Goal: Task Accomplishment & Management: Manage account settings

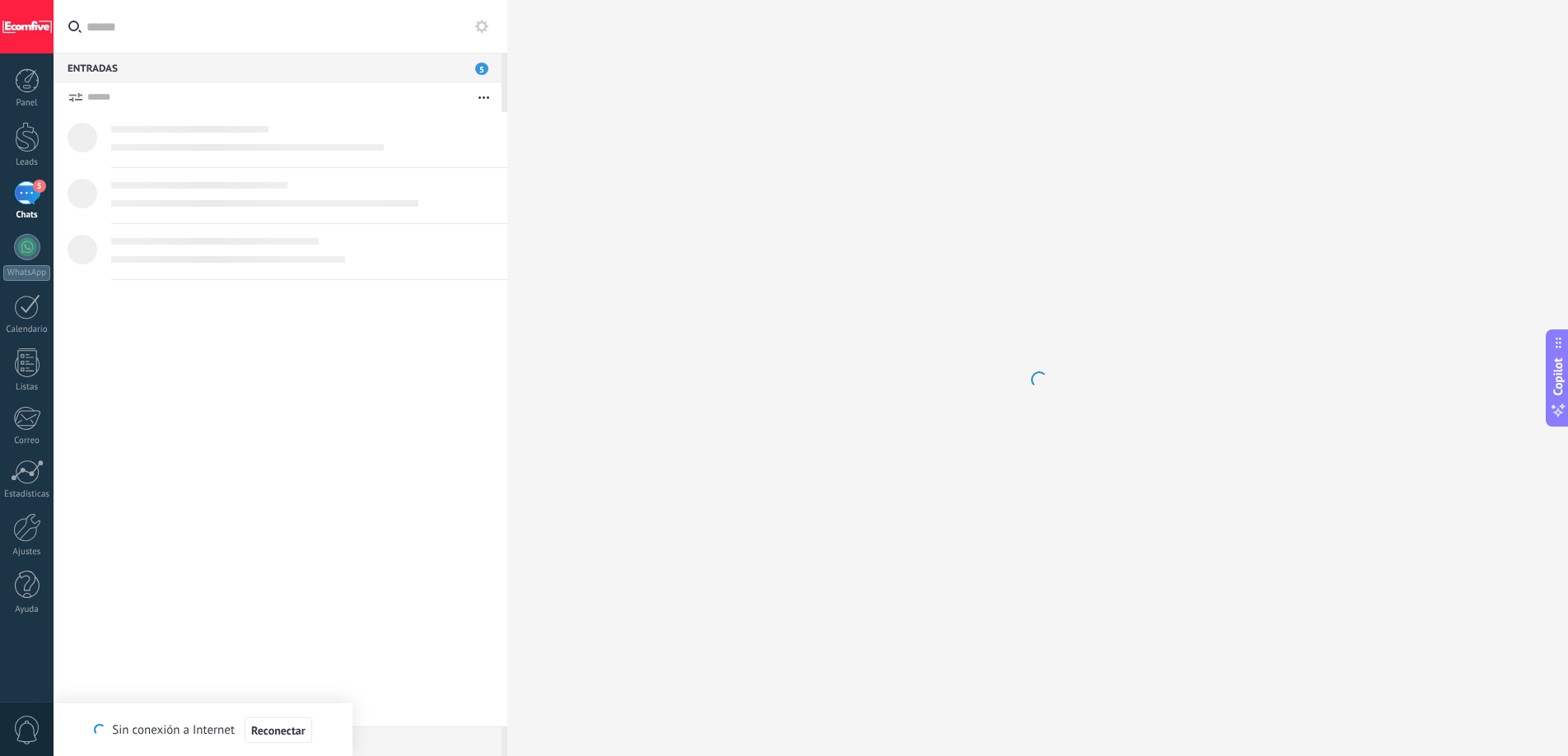
click at [733, 153] on div at bounding box center [1037, 378] width 1060 height 756
click at [29, 136] on div at bounding box center [27, 137] width 25 height 31
click at [26, 187] on div "5" at bounding box center [27, 193] width 27 height 24
click at [33, 199] on div at bounding box center [27, 193] width 27 height 24
click at [33, 199] on div "5" at bounding box center [27, 193] width 27 height 24
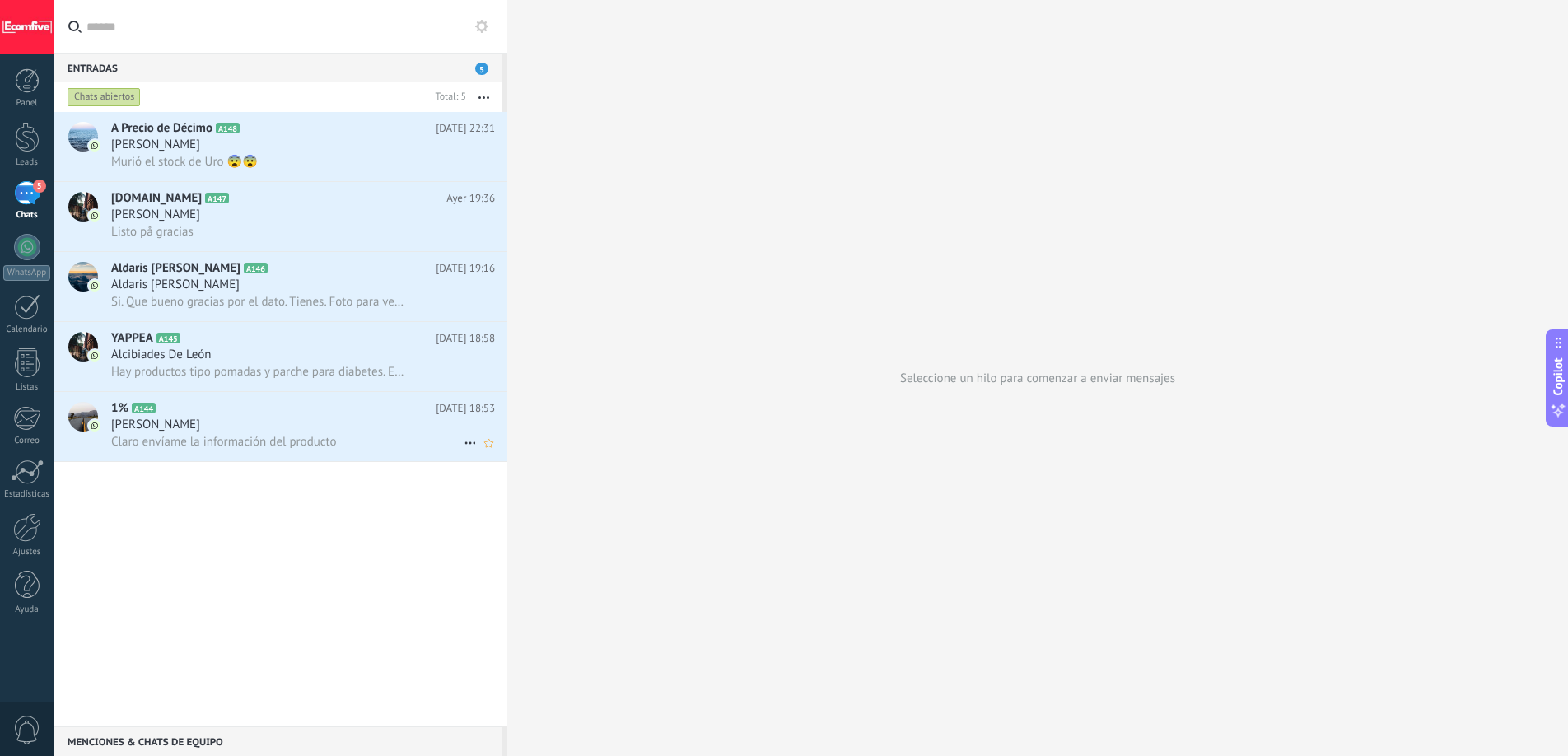
click at [196, 432] on h3 "[PERSON_NAME]" at bounding box center [160, 425] width 98 height 16
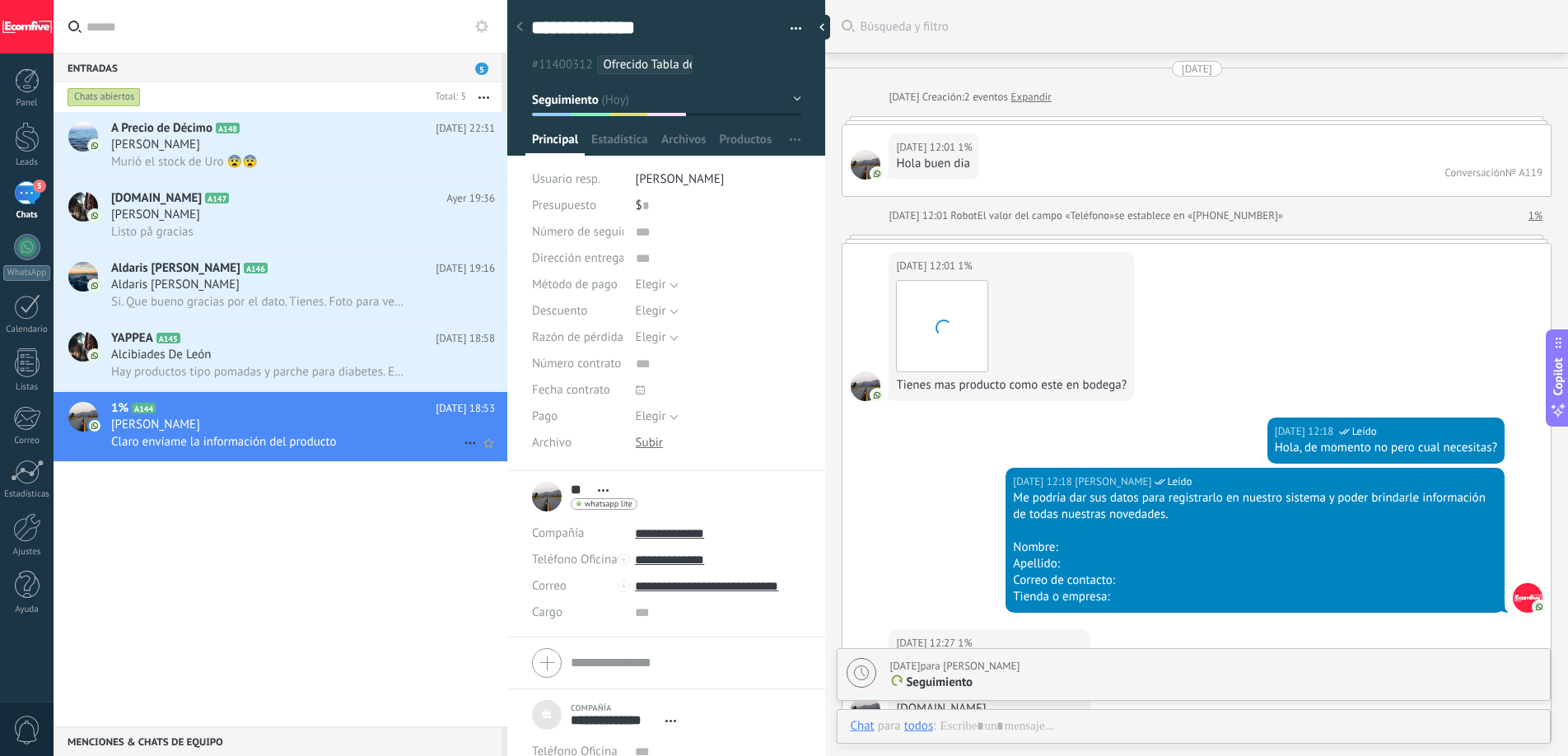
scroll to position [1015, 0]
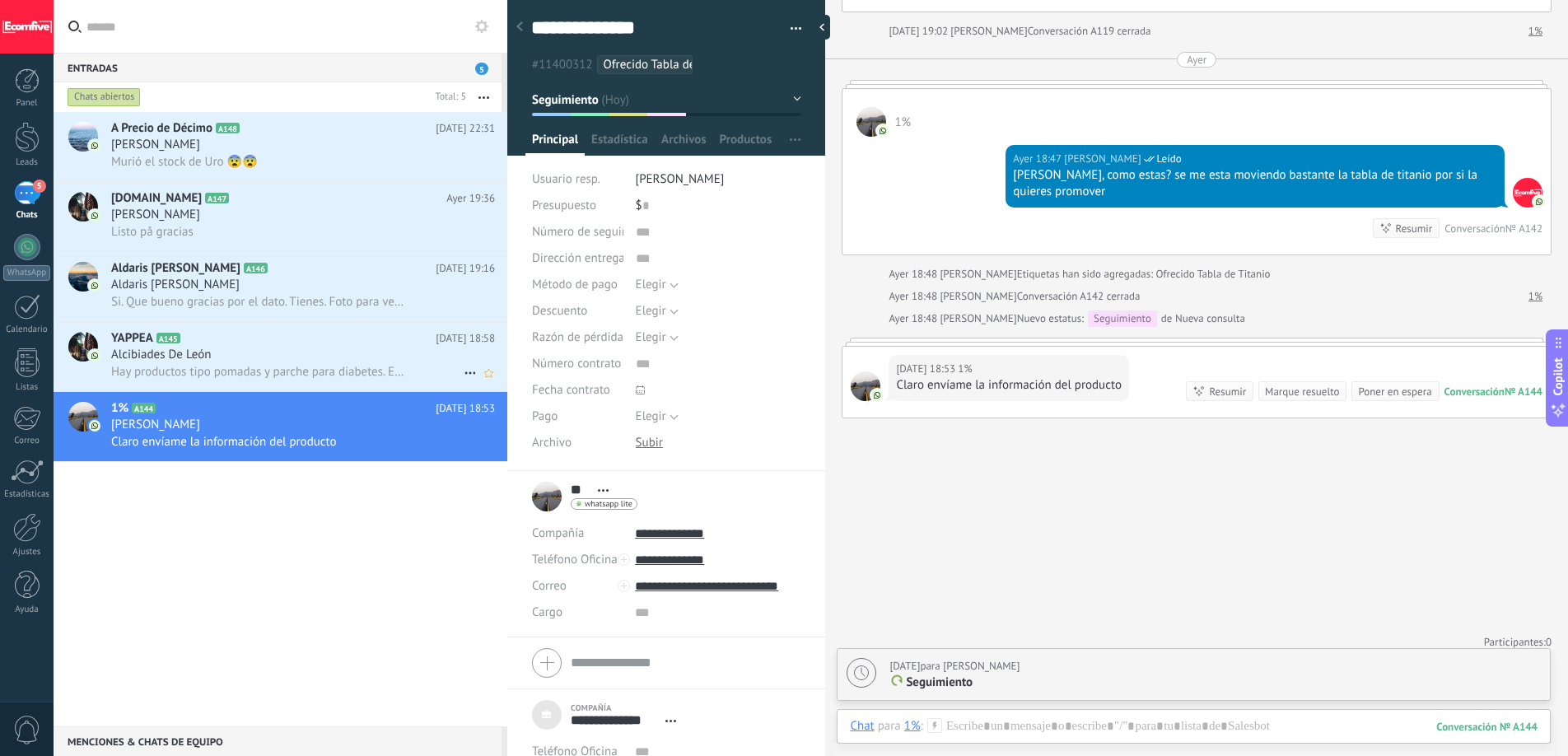
click at [265, 366] on span "Hay productos tipo pomadas y parche para diabetes. En otros mercado los hemos v…" at bounding box center [258, 372] width 293 height 15
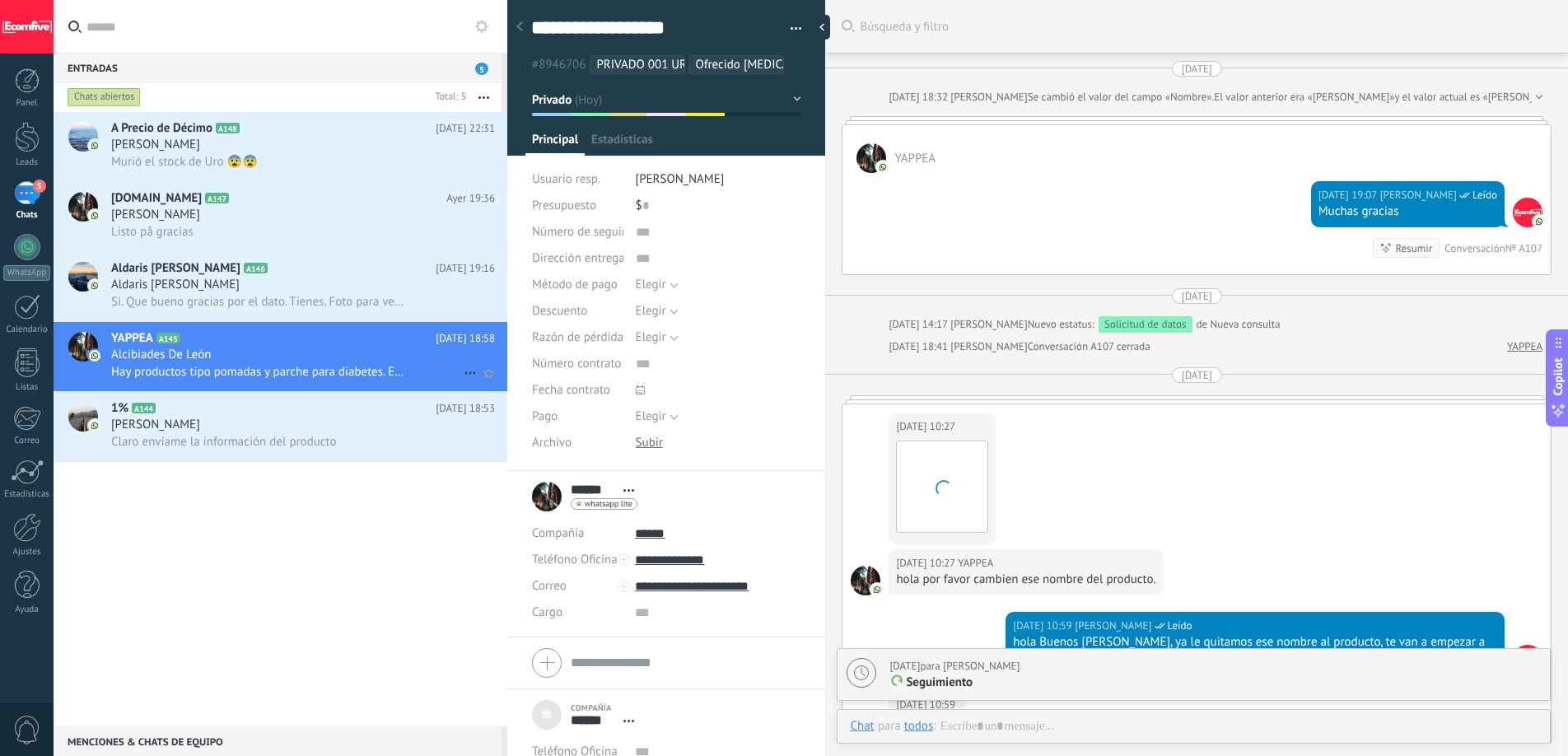
scroll to position [2533, 0]
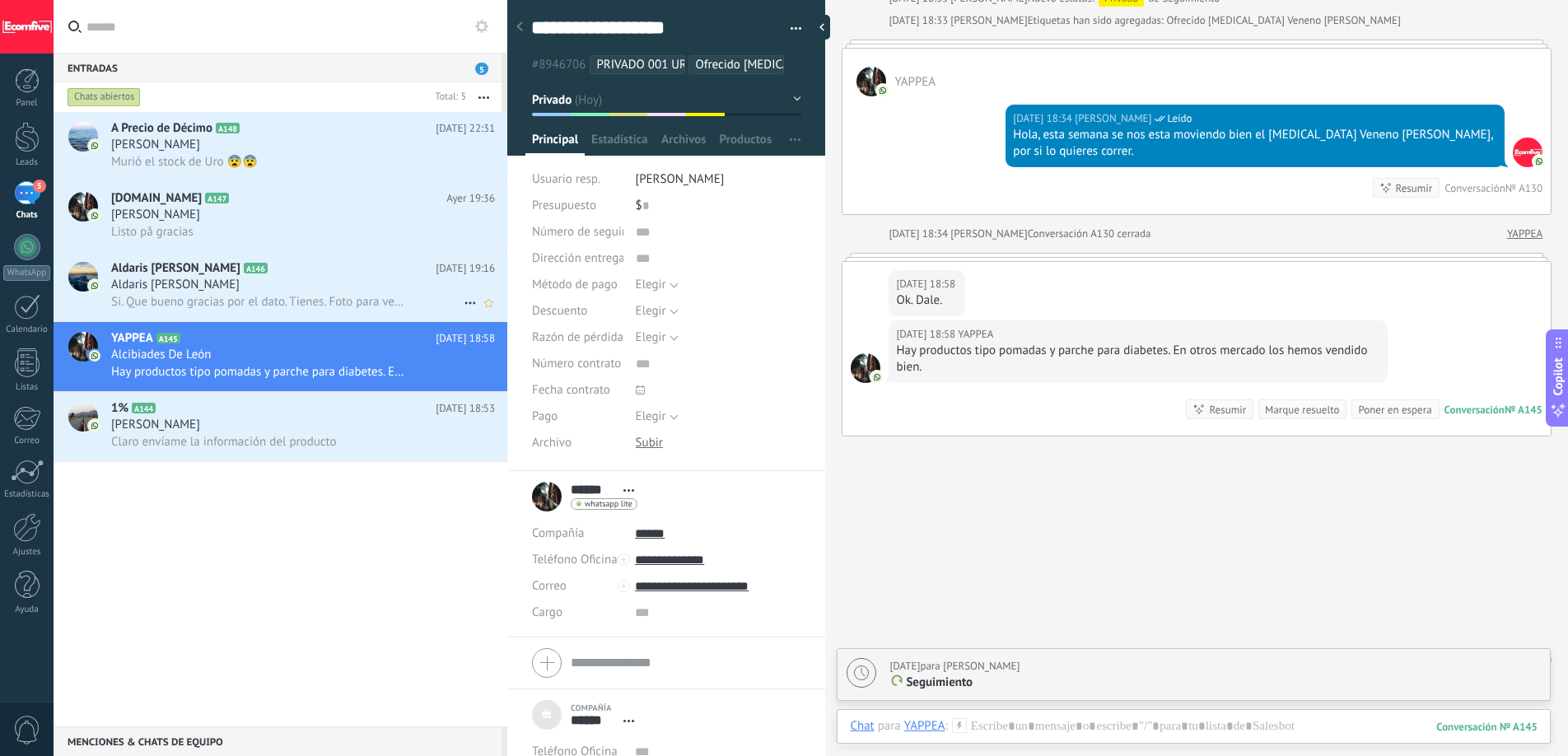
click at [288, 281] on div "Aldaris [PERSON_NAME]" at bounding box center [303, 284] width 383 height 16
click at [289, 285] on div "Aldaris [PERSON_NAME]" at bounding box center [303, 284] width 383 height 16
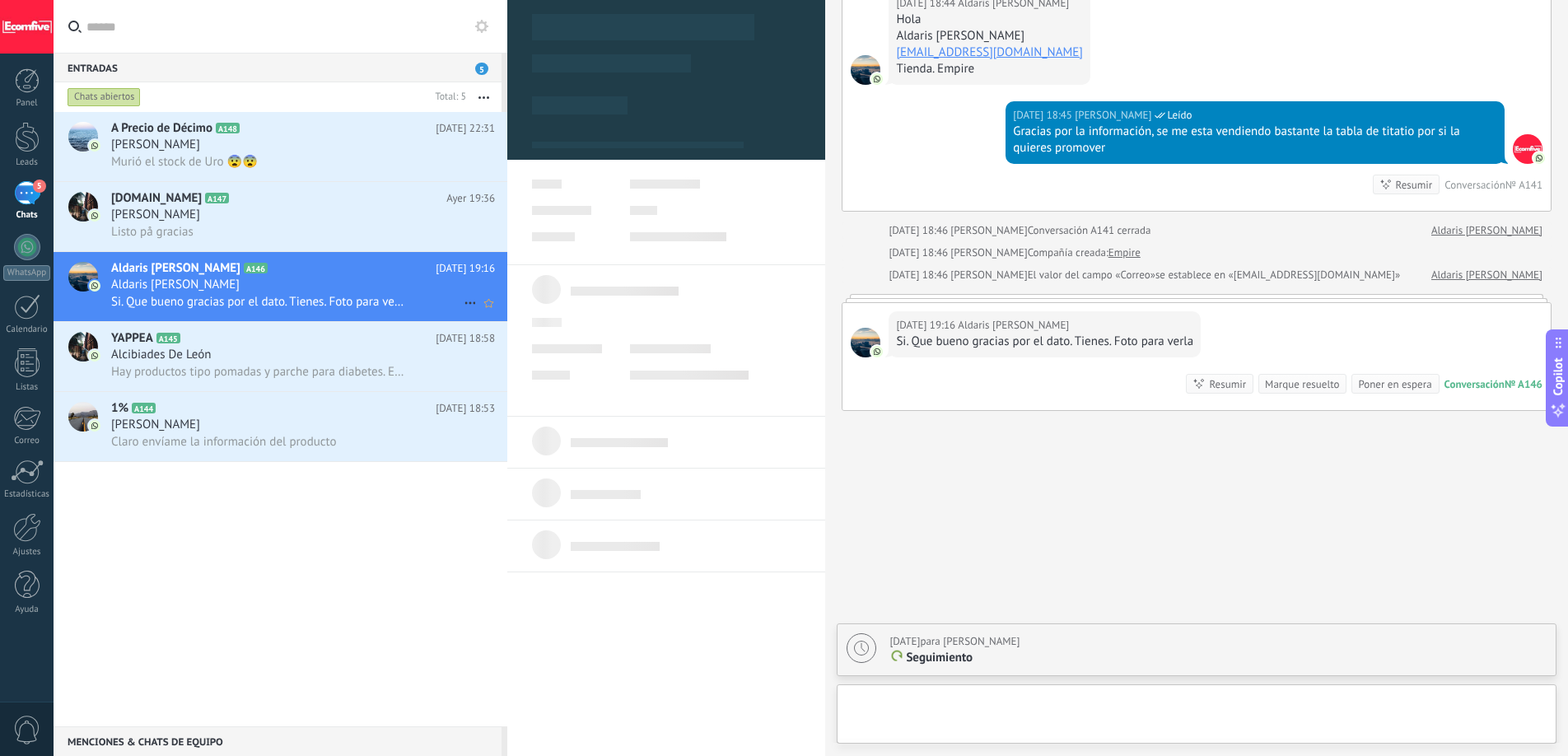
scroll to position [16, 0]
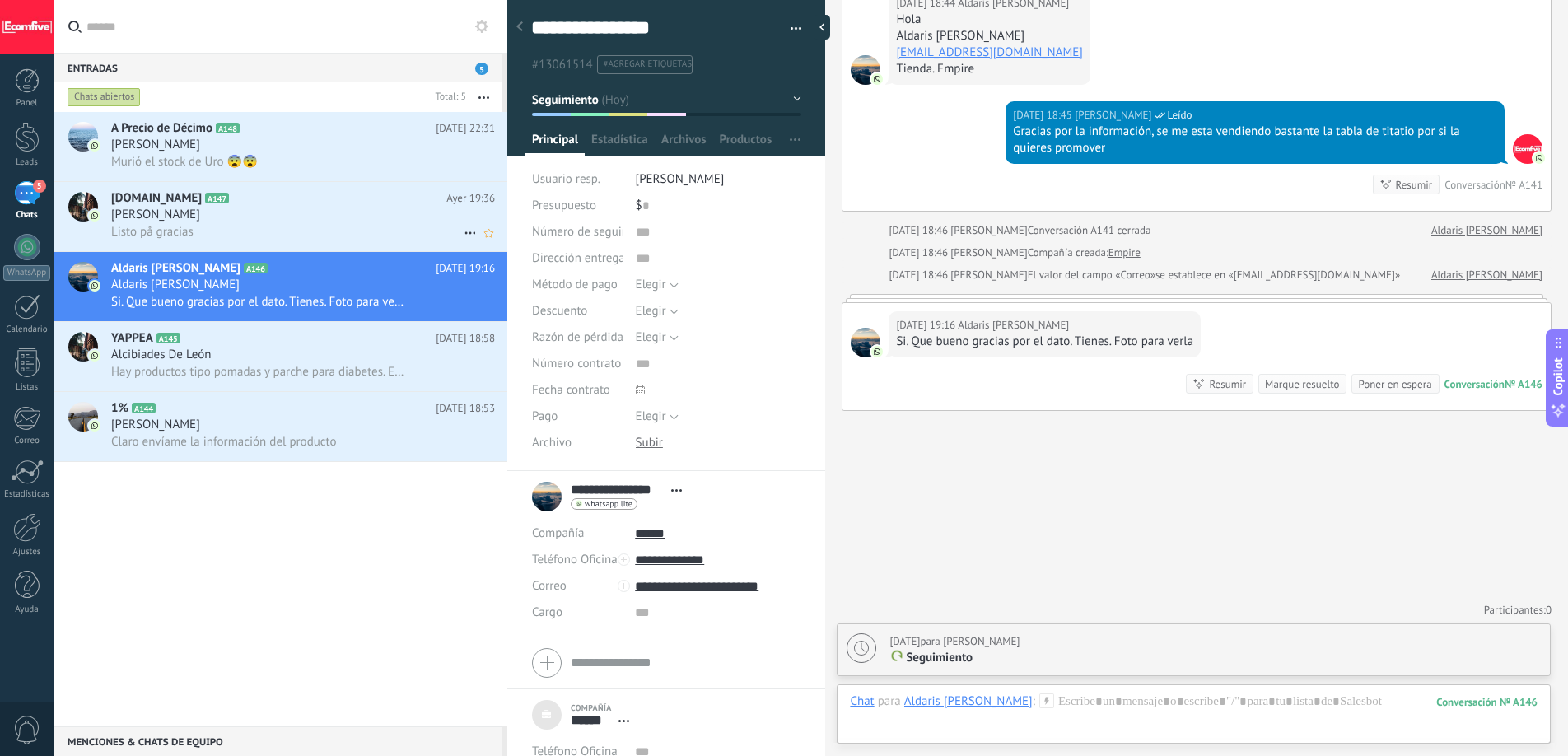
click at [233, 206] on div "[PERSON_NAME]" at bounding box center [303, 214] width 383 height 16
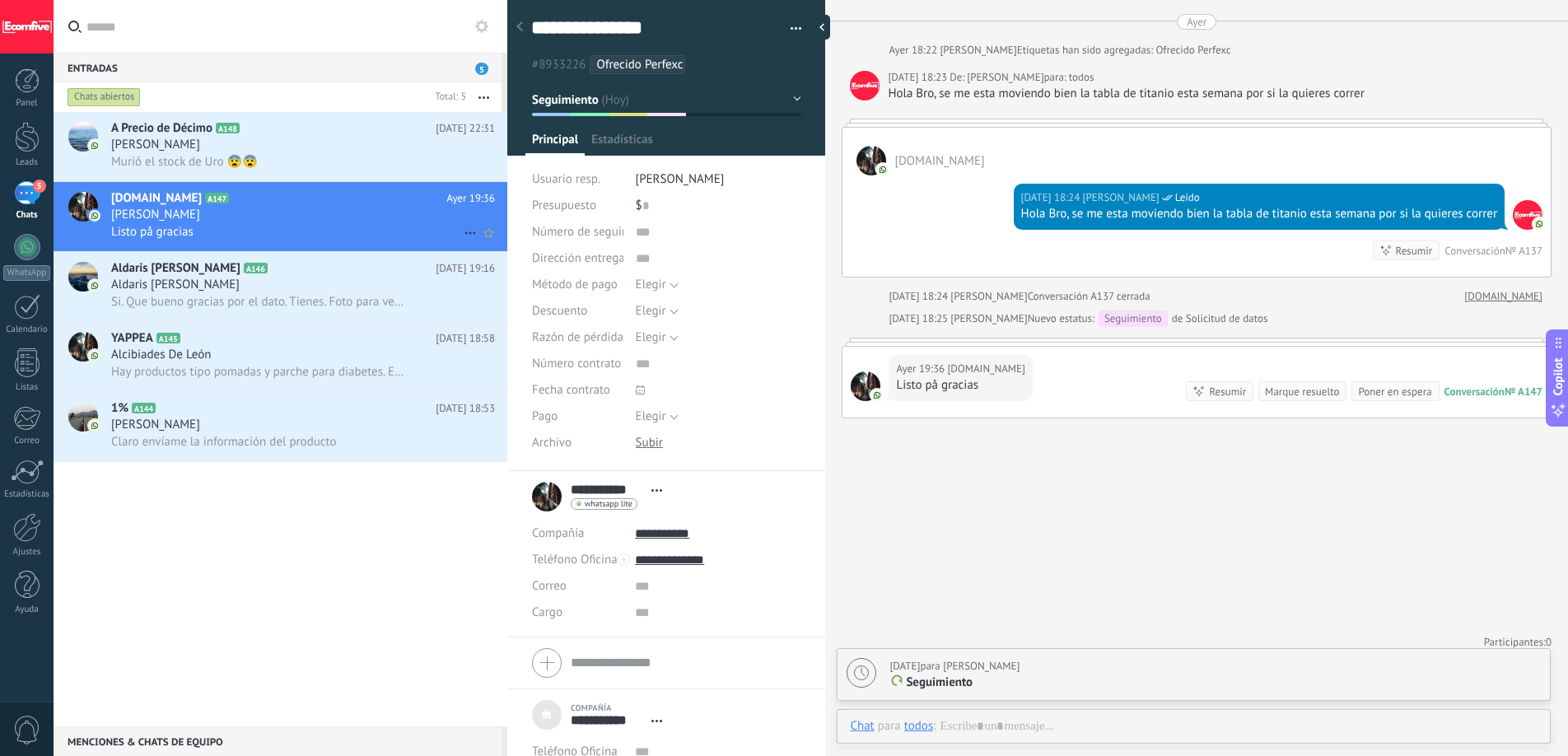
scroll to position [16, 0]
click at [372, 140] on div "[PERSON_NAME]" at bounding box center [303, 145] width 383 height 16
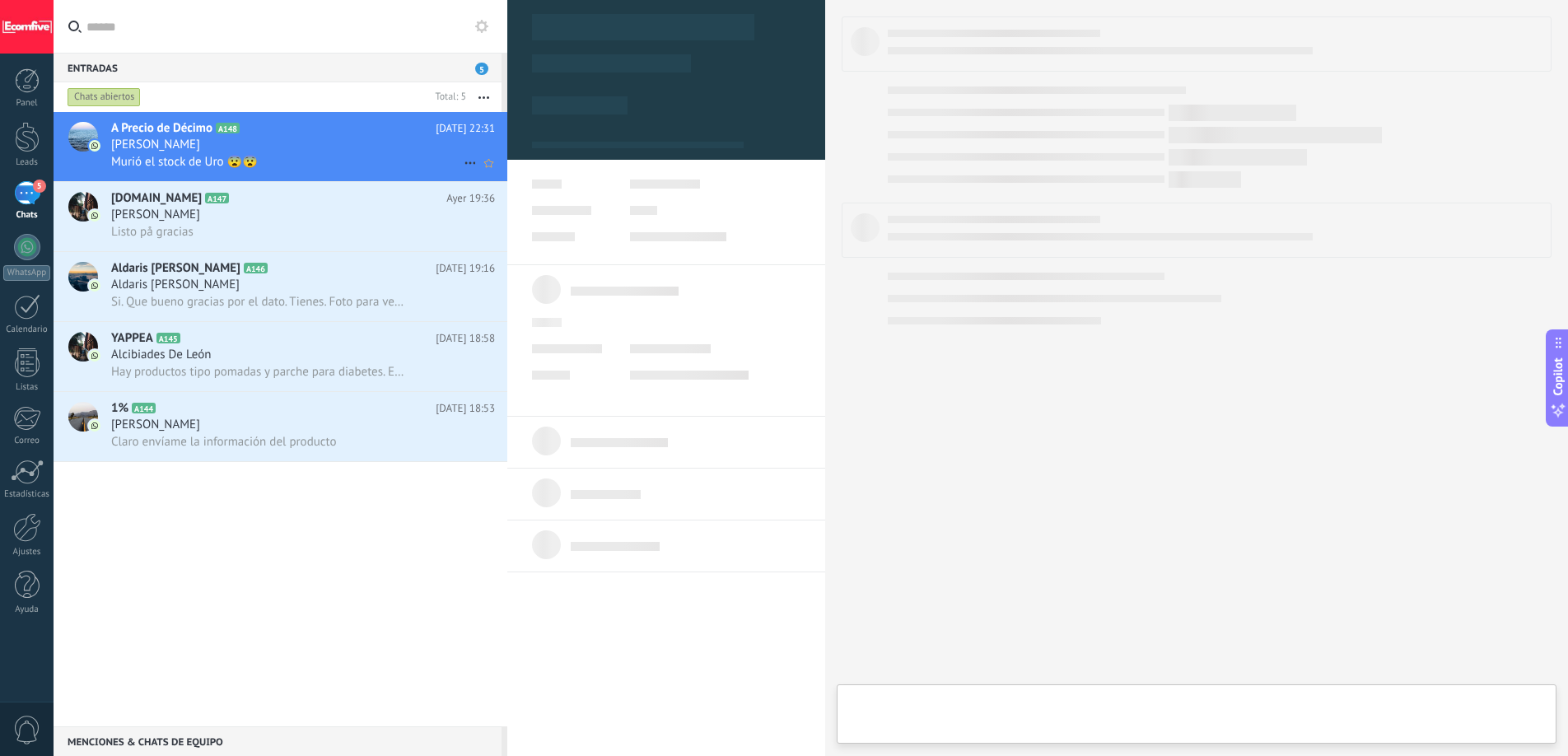
type textarea "***"
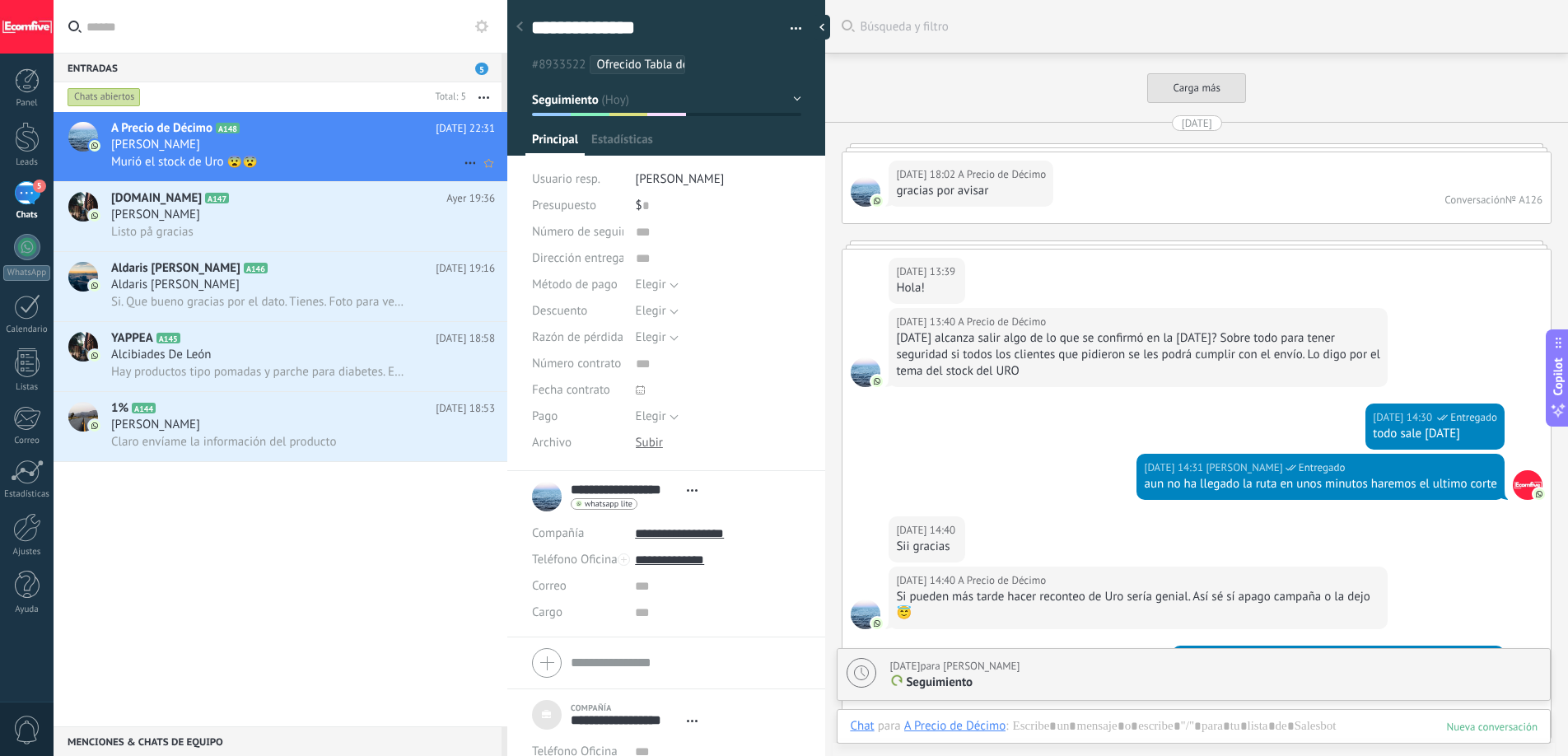
scroll to position [2217, 0]
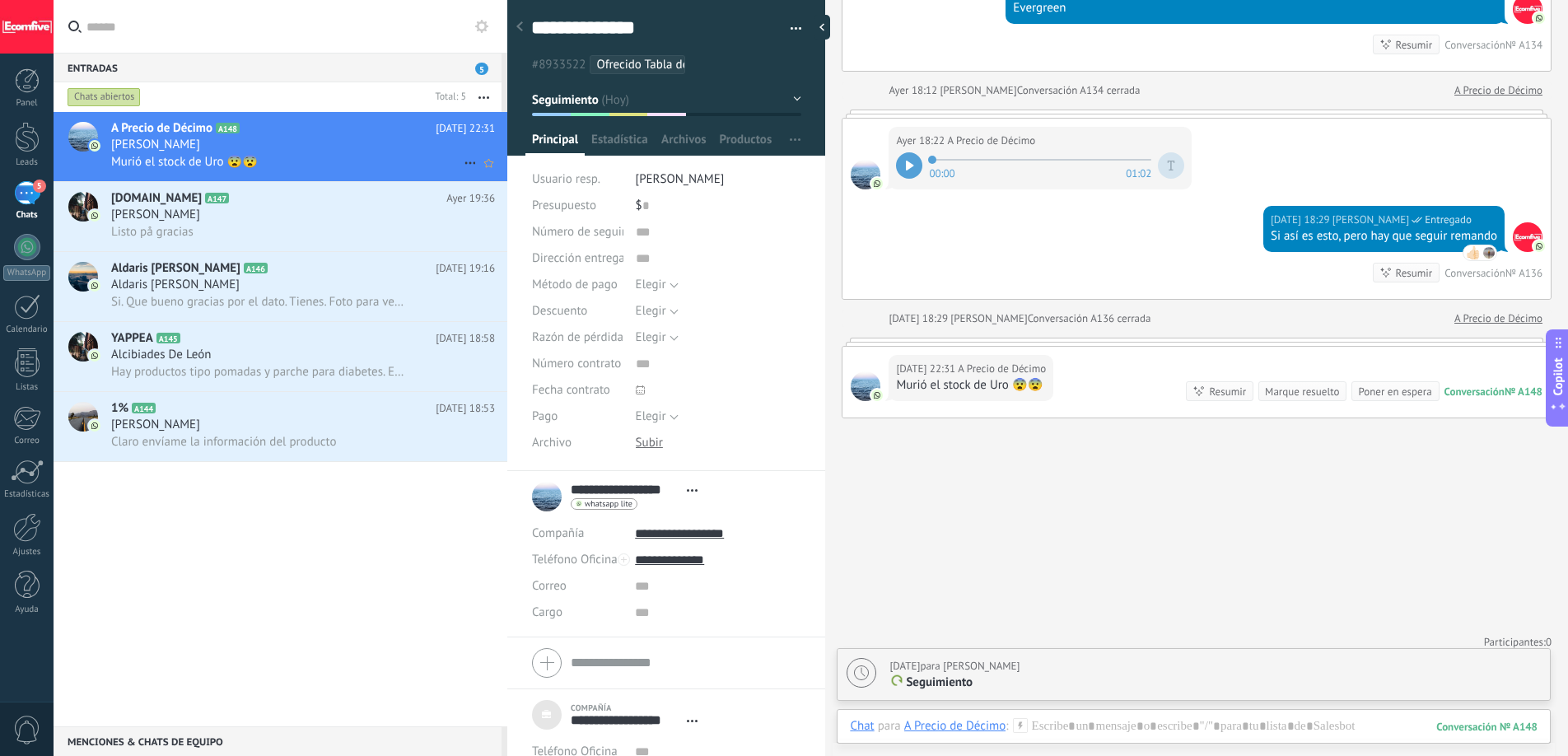
click at [277, 168] on div "Murió el stock de Uro 😨😨" at bounding box center [303, 162] width 383 height 17
click at [1078, 723] on div at bounding box center [1193, 743] width 687 height 50
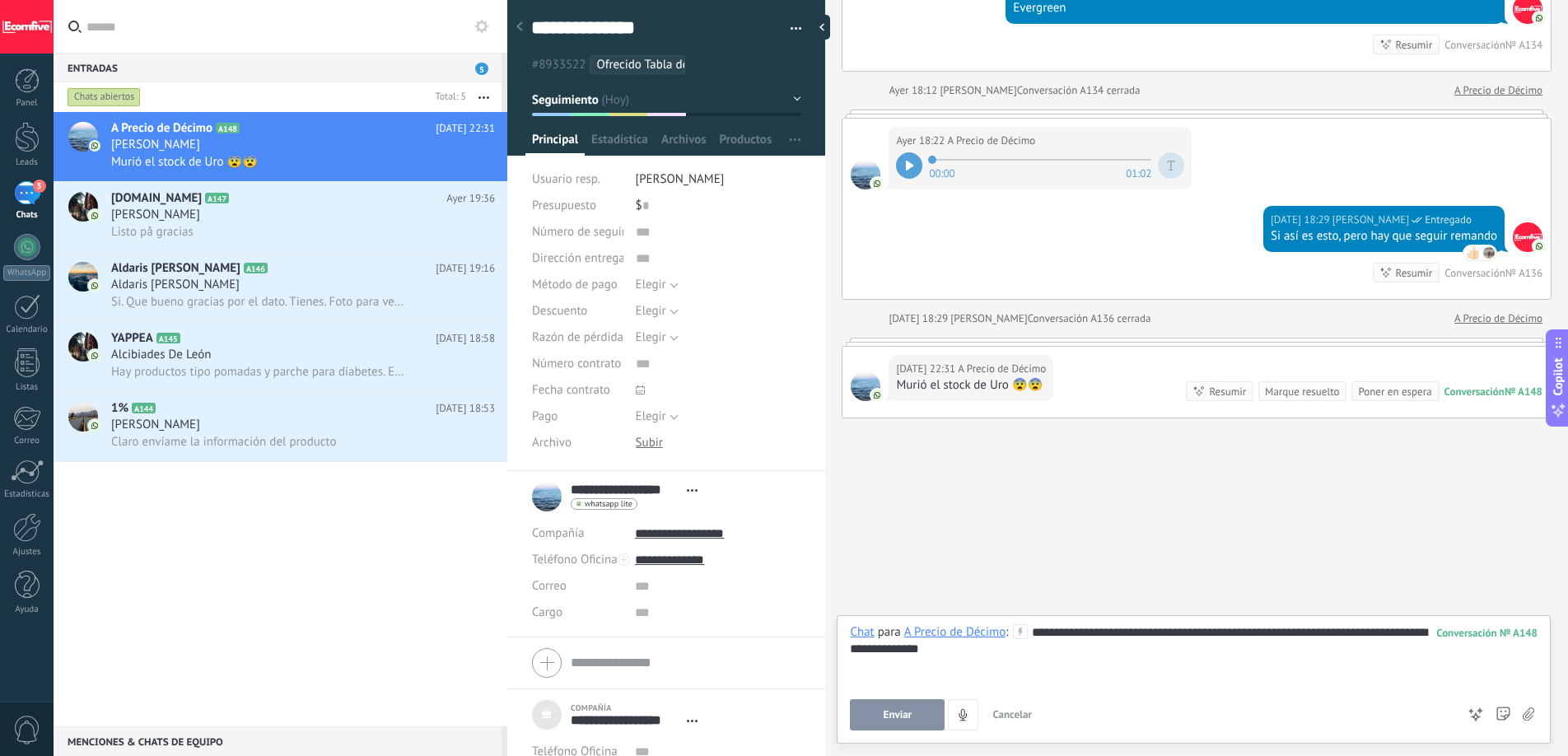
click at [875, 705] on button "Enviar" at bounding box center [897, 715] width 95 height 32
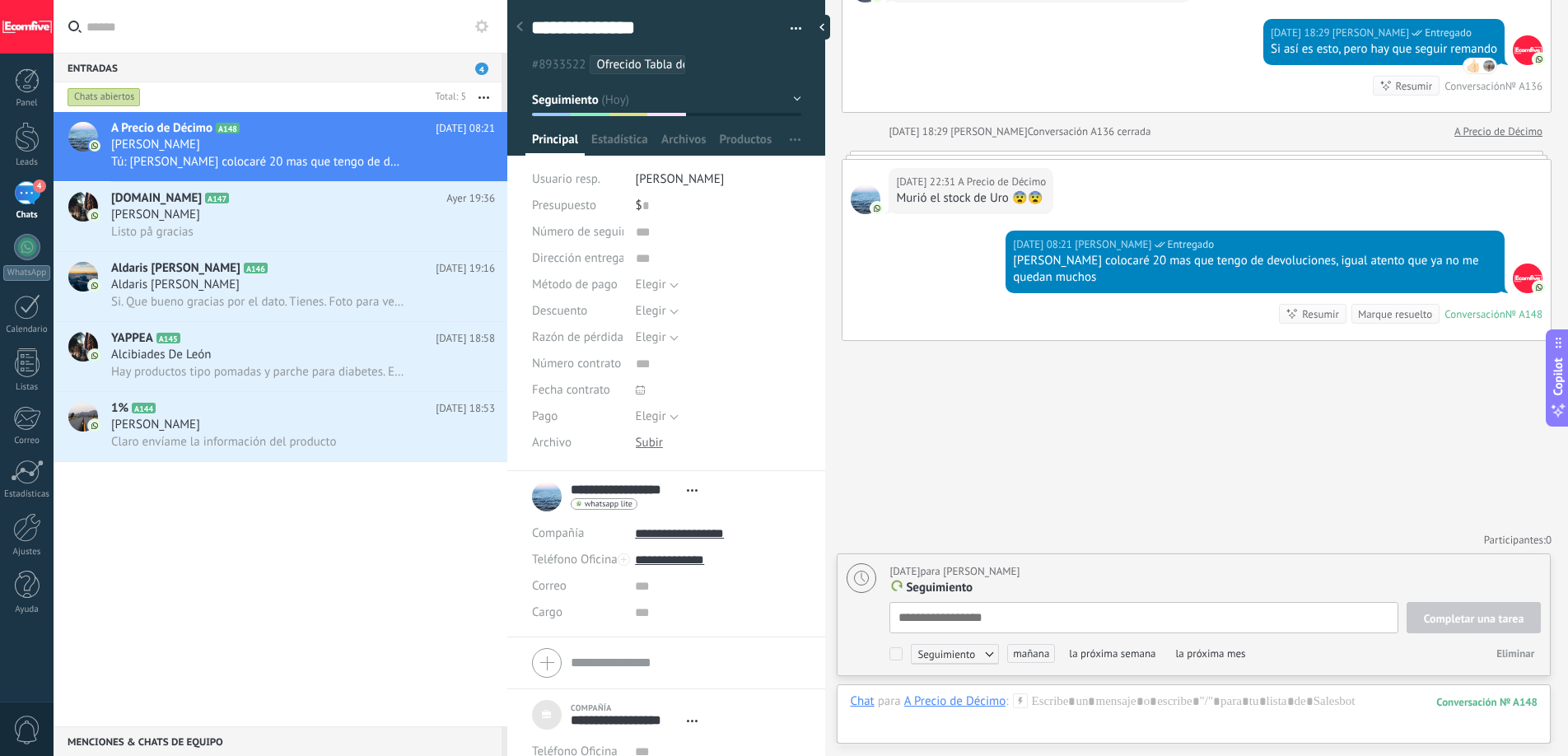
scroll to position [16, 0]
click at [264, 215] on div "[PERSON_NAME]" at bounding box center [303, 214] width 383 height 16
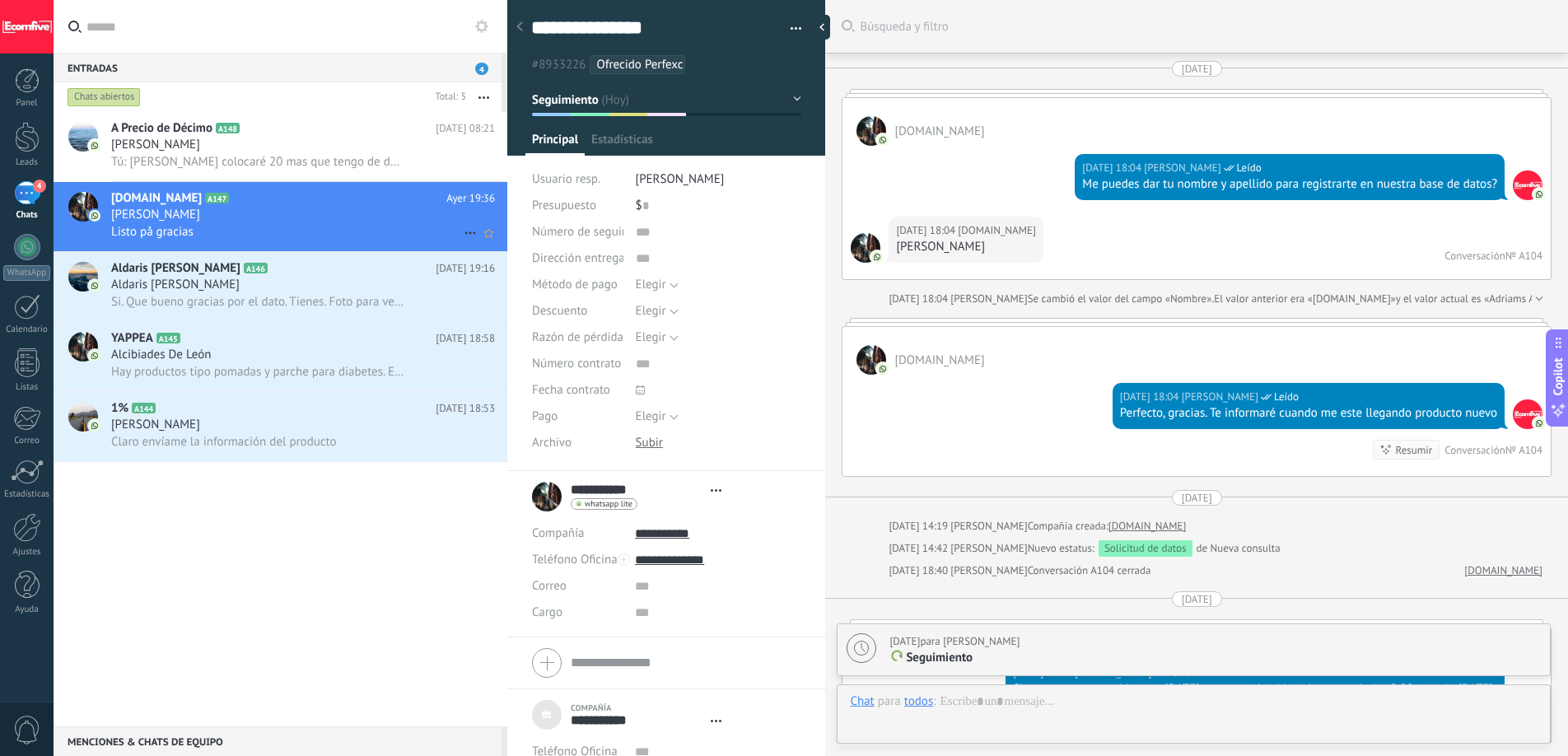
scroll to position [2889, 0]
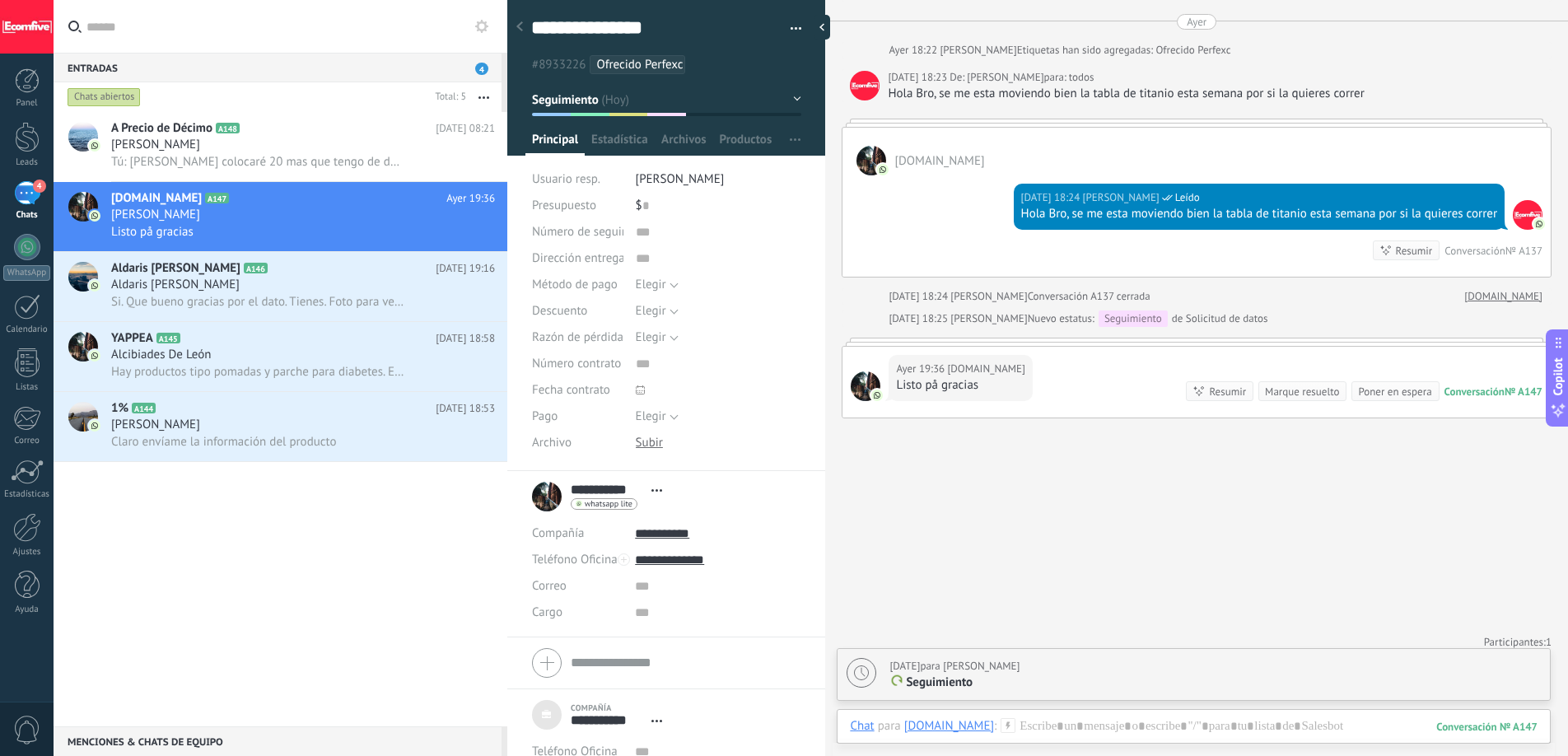
click at [1311, 392] on div "Marque resuelto" at bounding box center [1302, 391] width 74 height 15
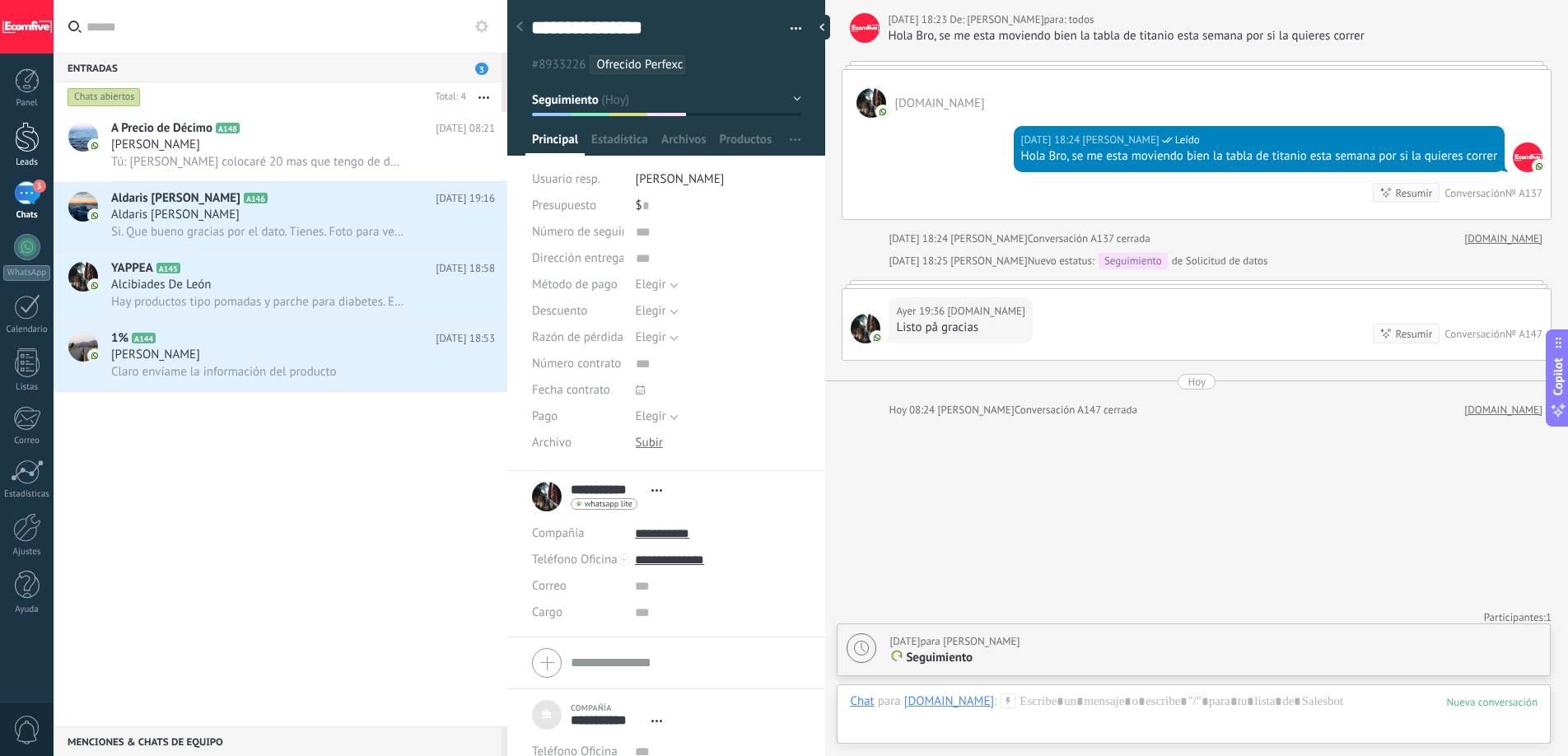
click at [21, 150] on div at bounding box center [27, 137] width 25 height 31
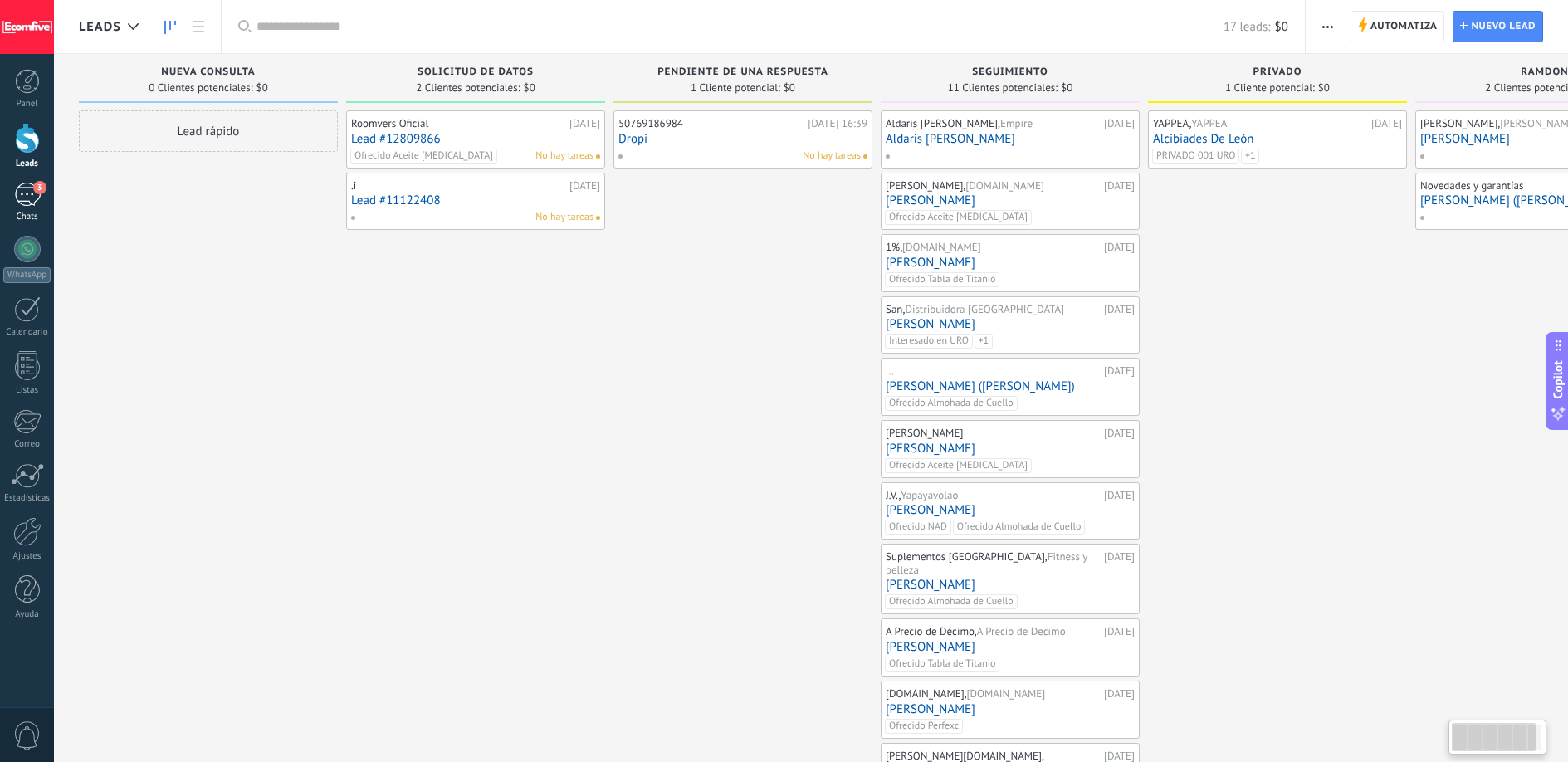
click at [22, 194] on div "3" at bounding box center [27, 195] width 27 height 24
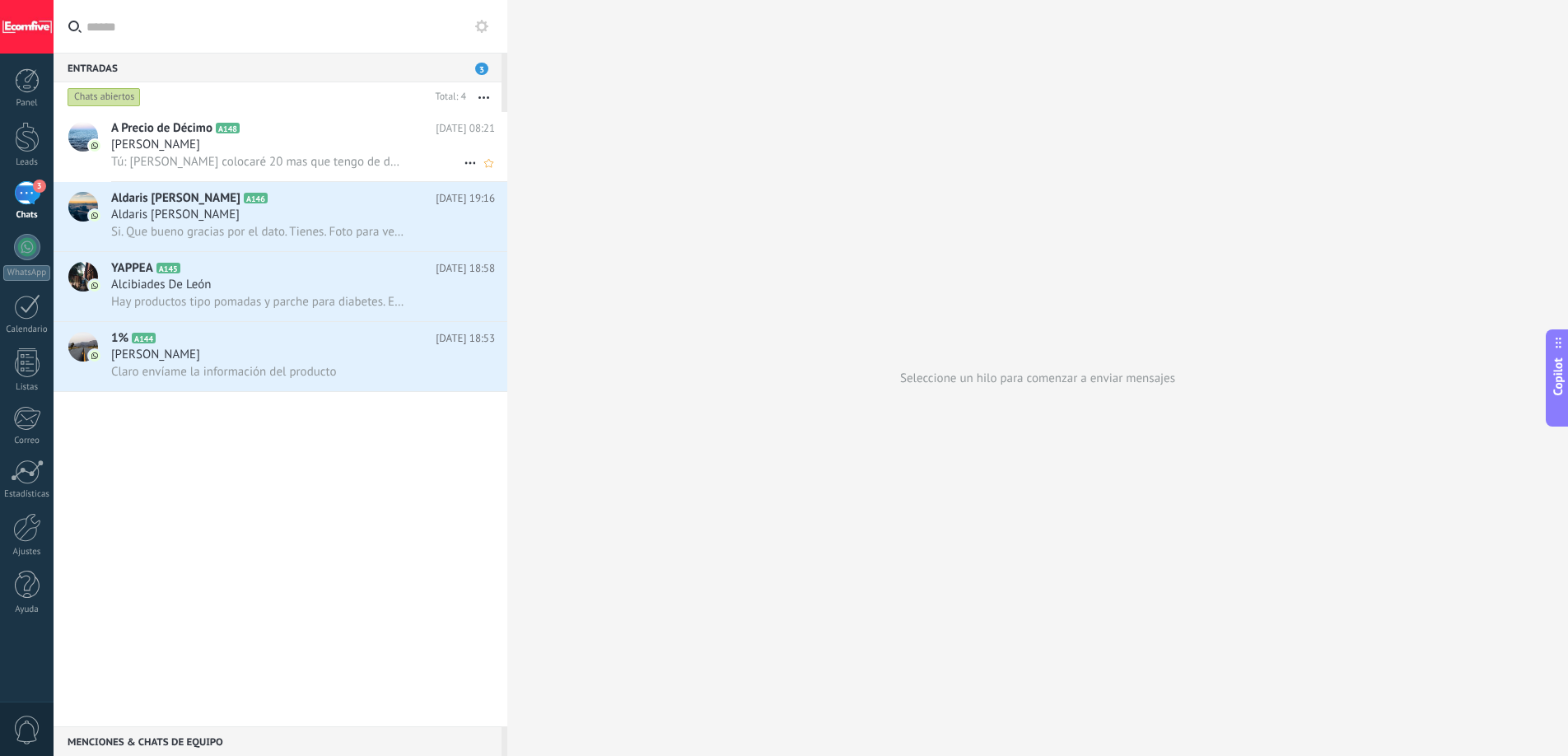
click at [201, 144] on div "[PERSON_NAME]" at bounding box center [303, 145] width 383 height 16
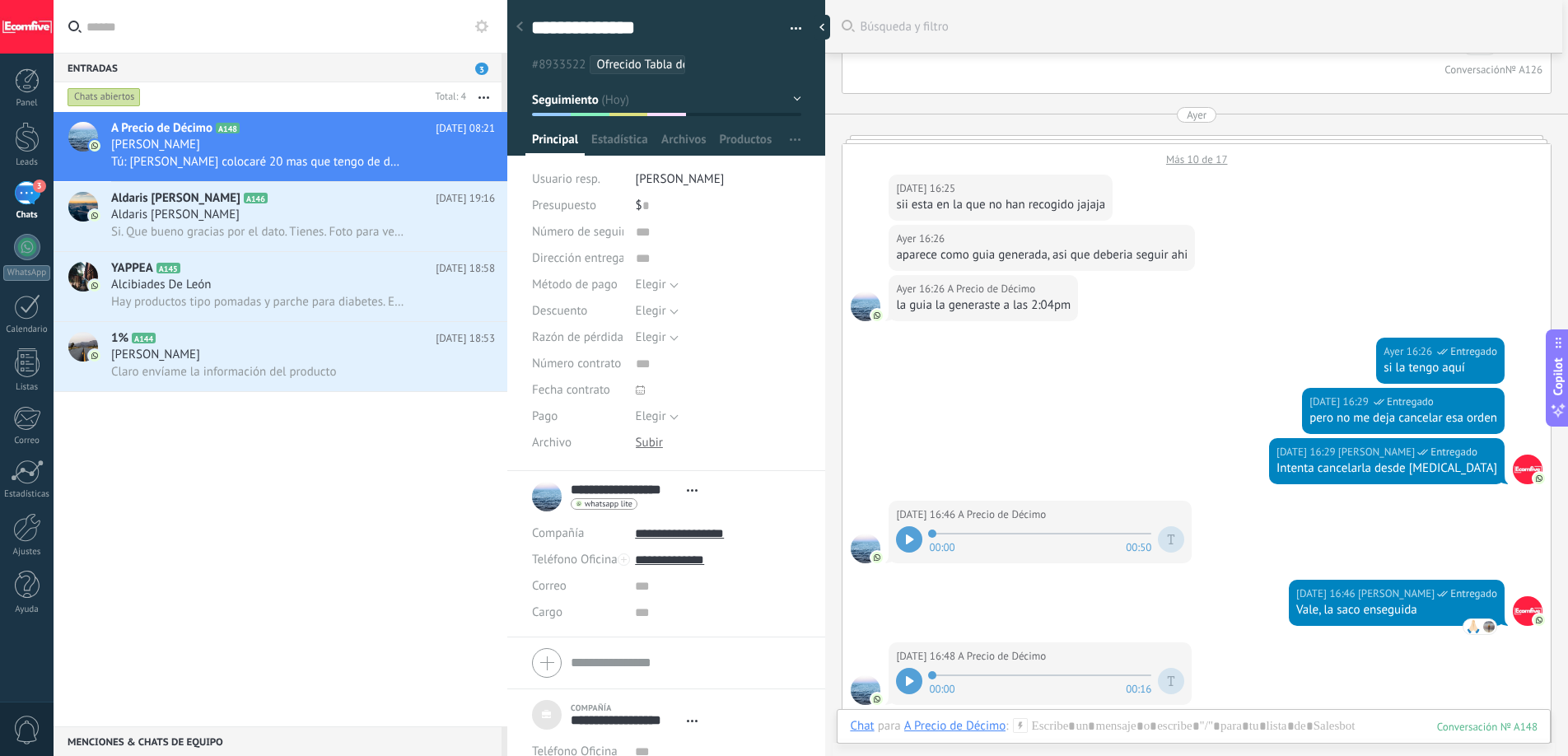
scroll to position [3773, 0]
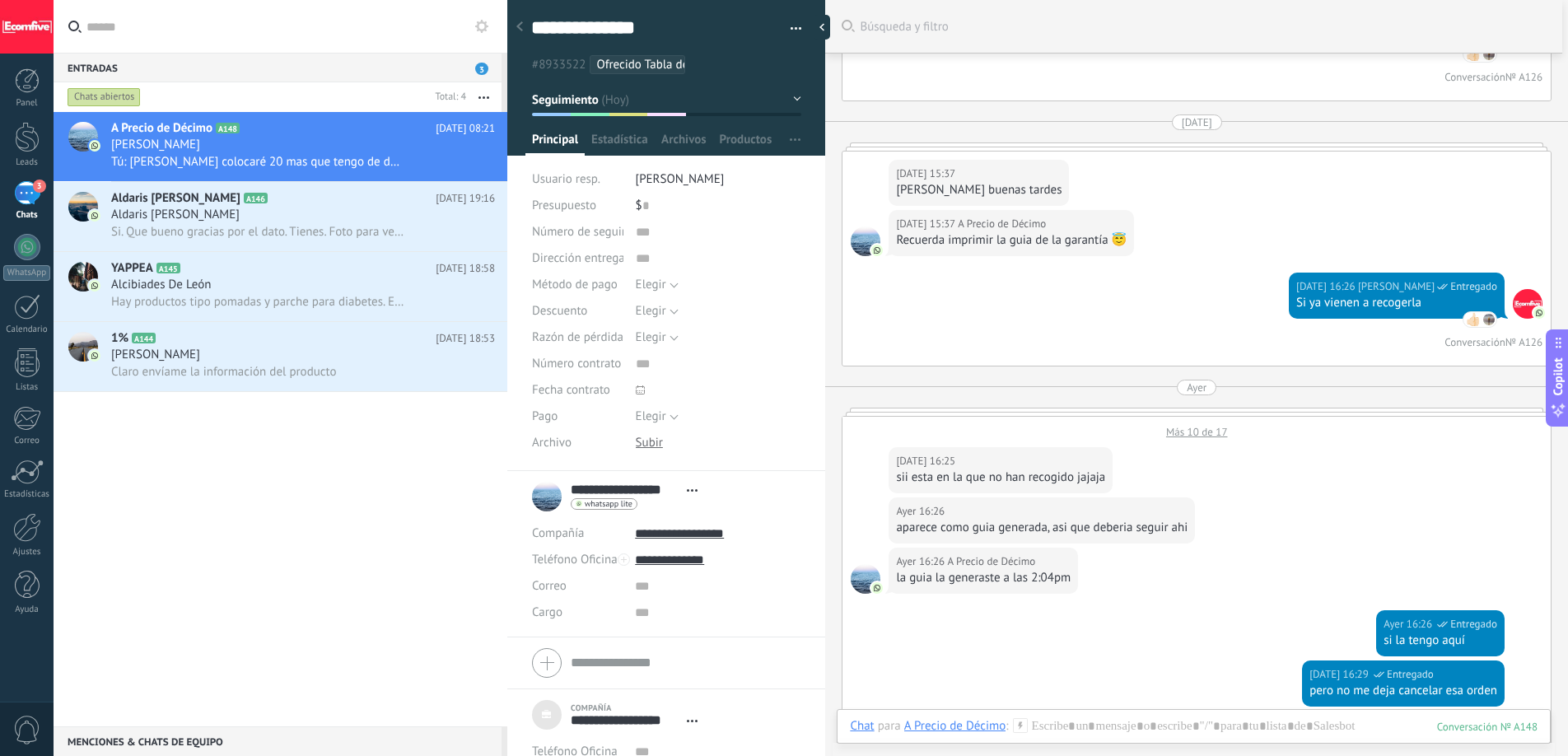
click at [1170, 417] on div "Más 10 de 17" at bounding box center [1196, 428] width 708 height 22
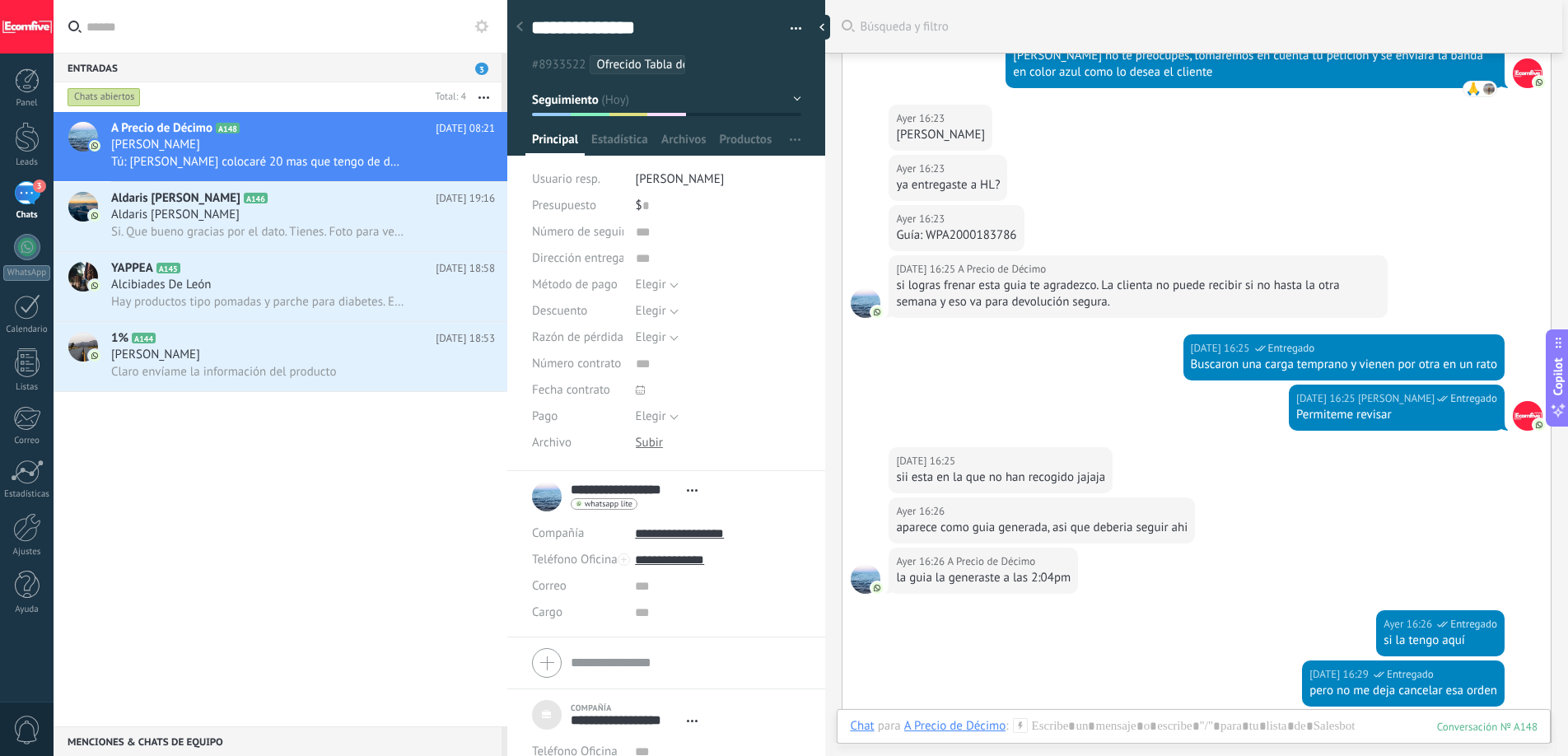
click at [966, 228] on div "Guía: WPA2000183786" at bounding box center [956, 235] width 120 height 16
copy div "WPA2000183786"
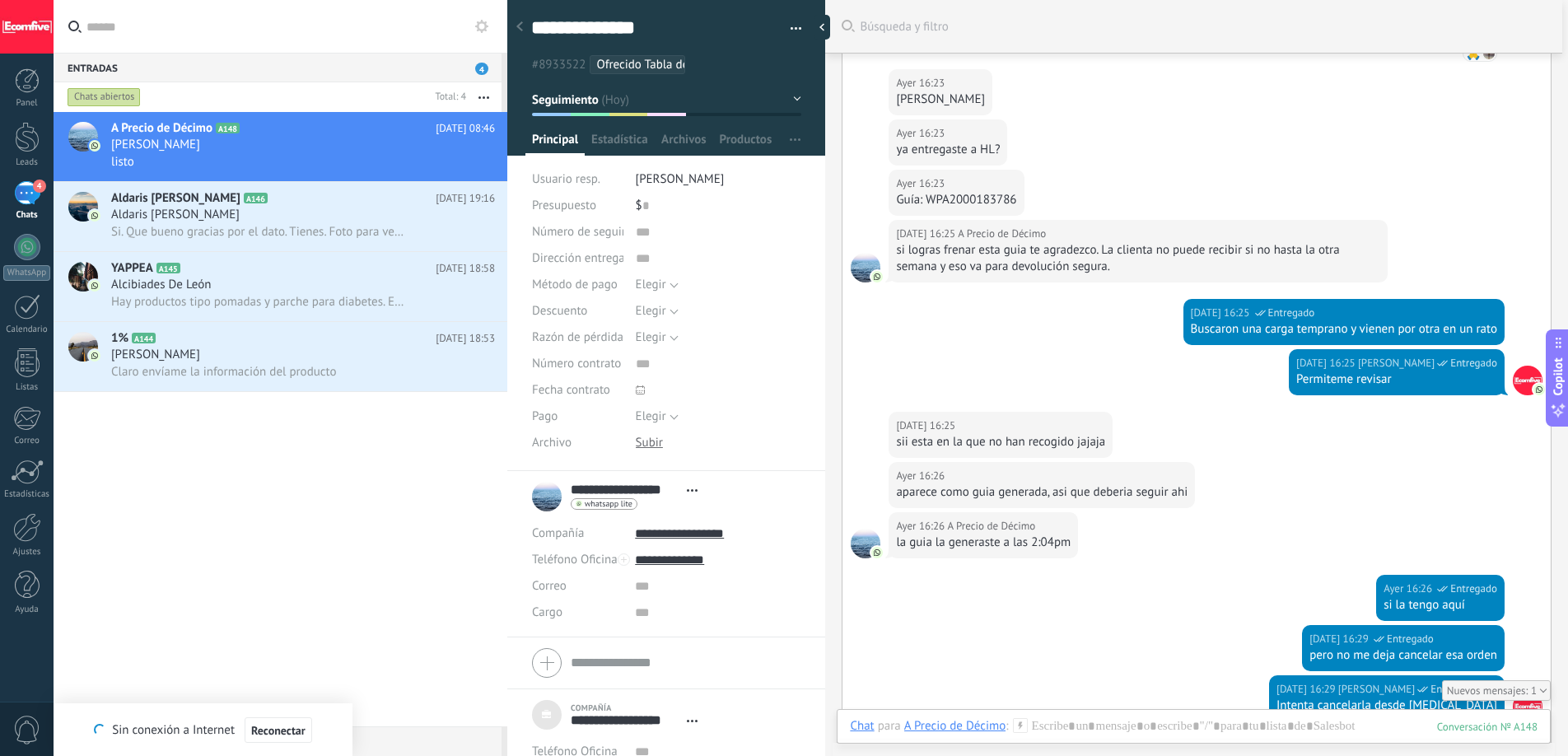
scroll to position [15, 0]
click at [284, 163] on div "listo" at bounding box center [303, 162] width 383 height 17
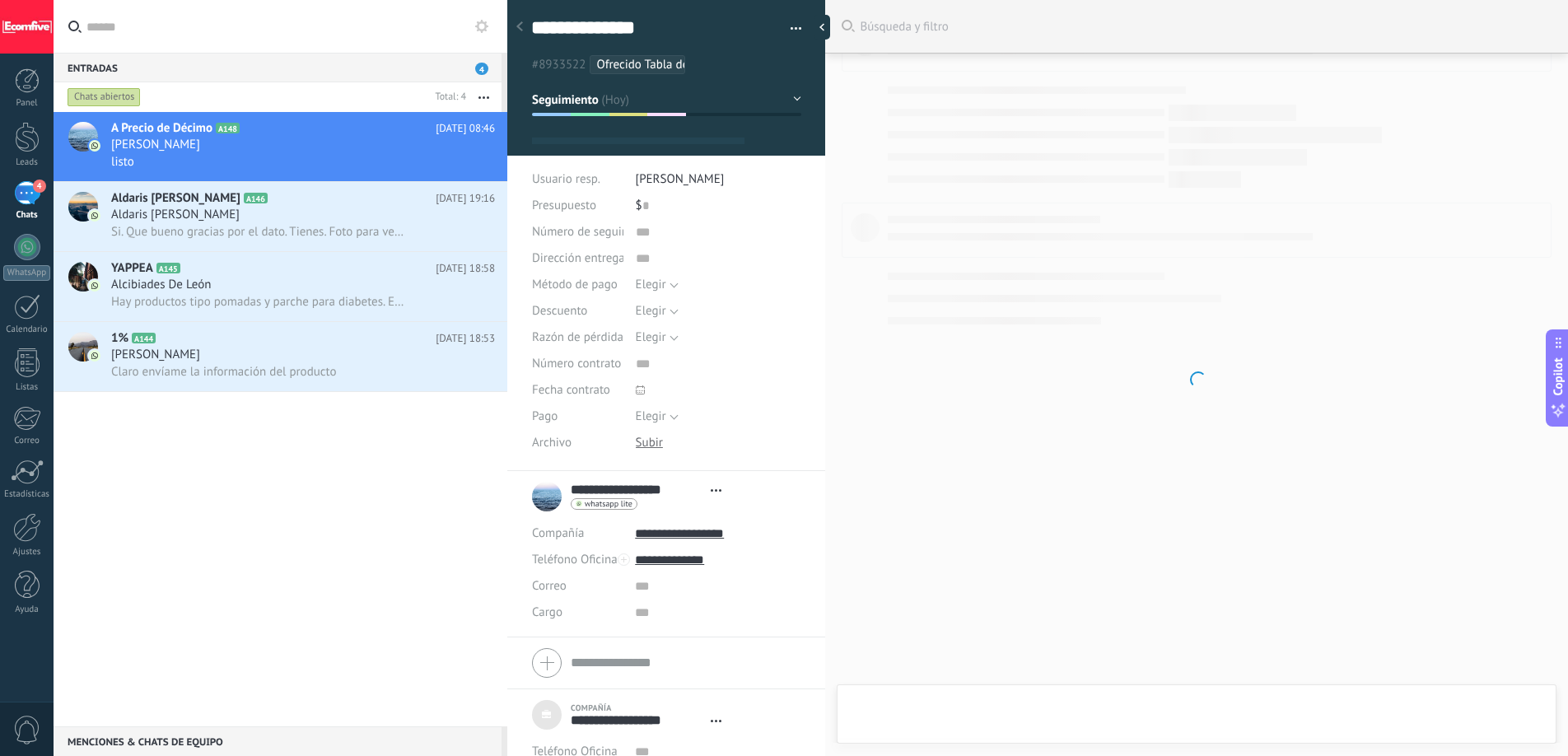
scroll to position [16, 0]
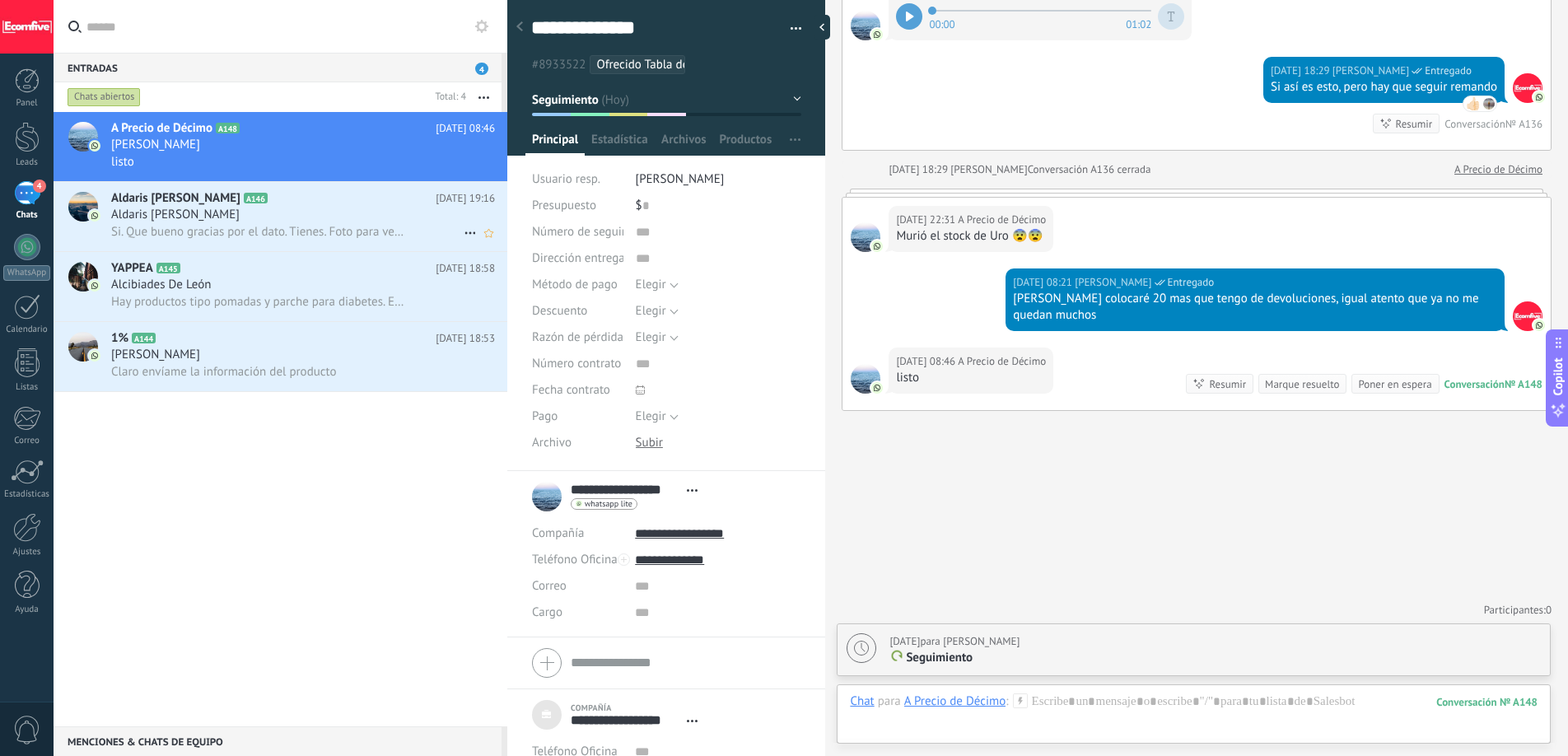
click at [313, 218] on div "Aldaris [PERSON_NAME]" at bounding box center [303, 214] width 383 height 16
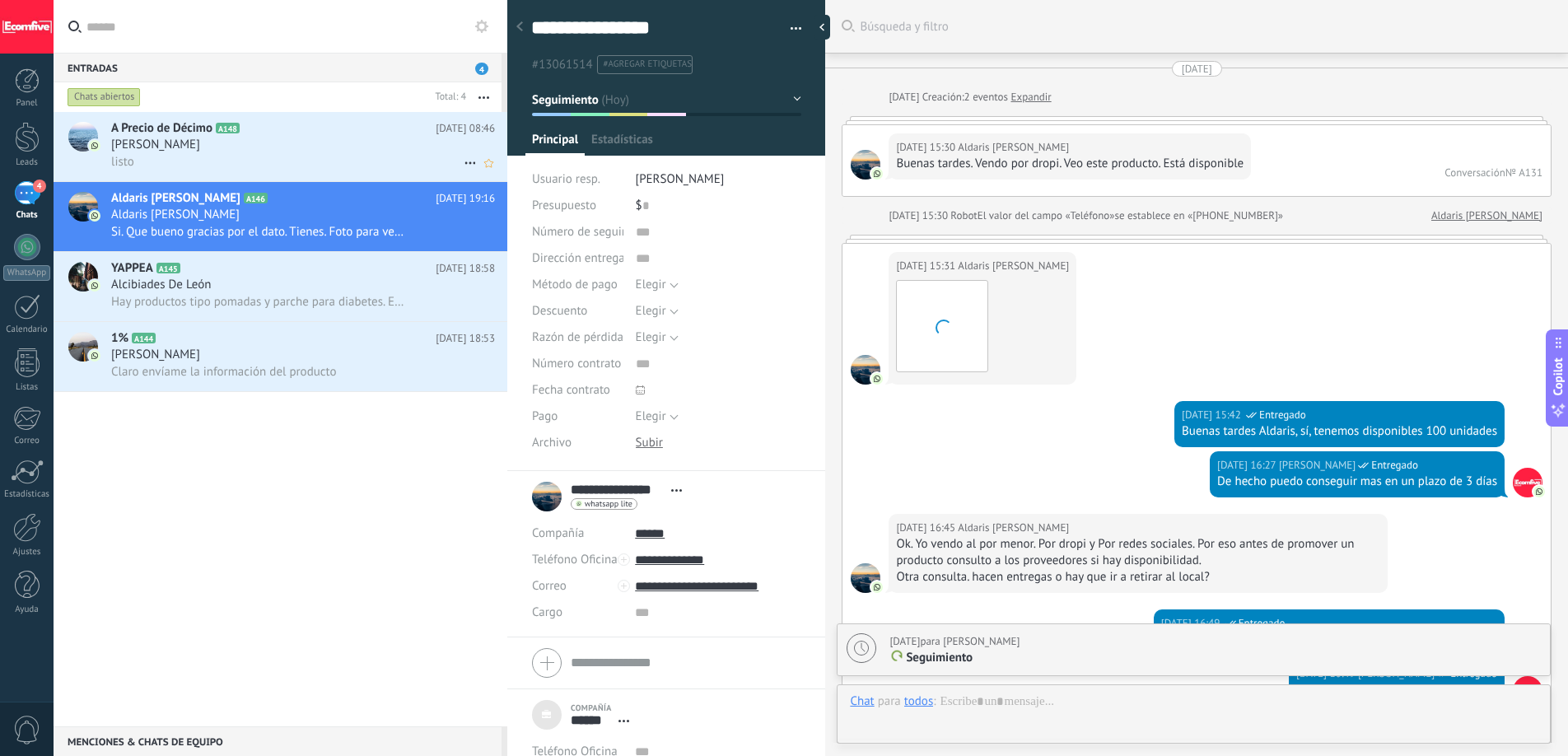
scroll to position [1454, 0]
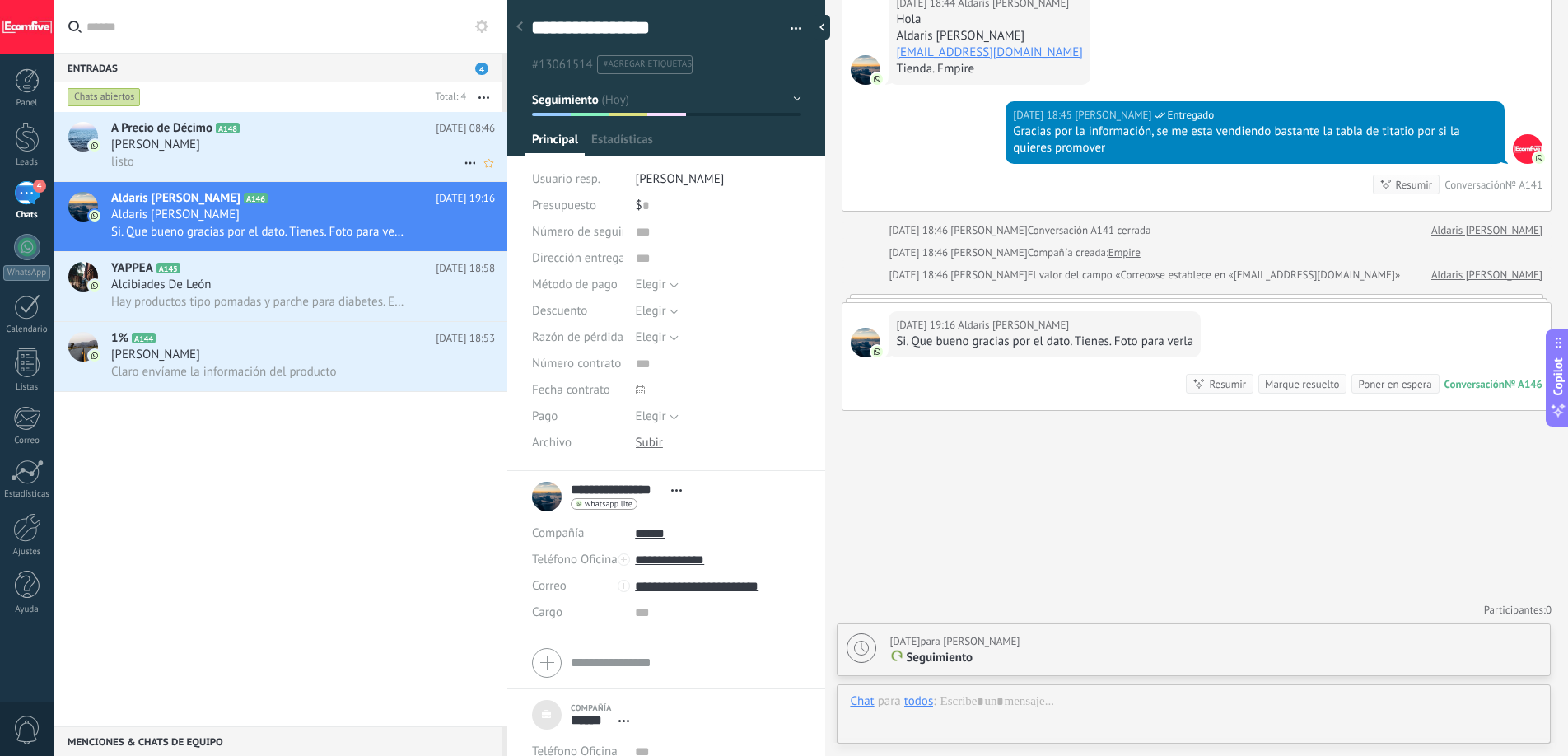
click at [297, 153] on div "listo" at bounding box center [303, 162] width 383 height 17
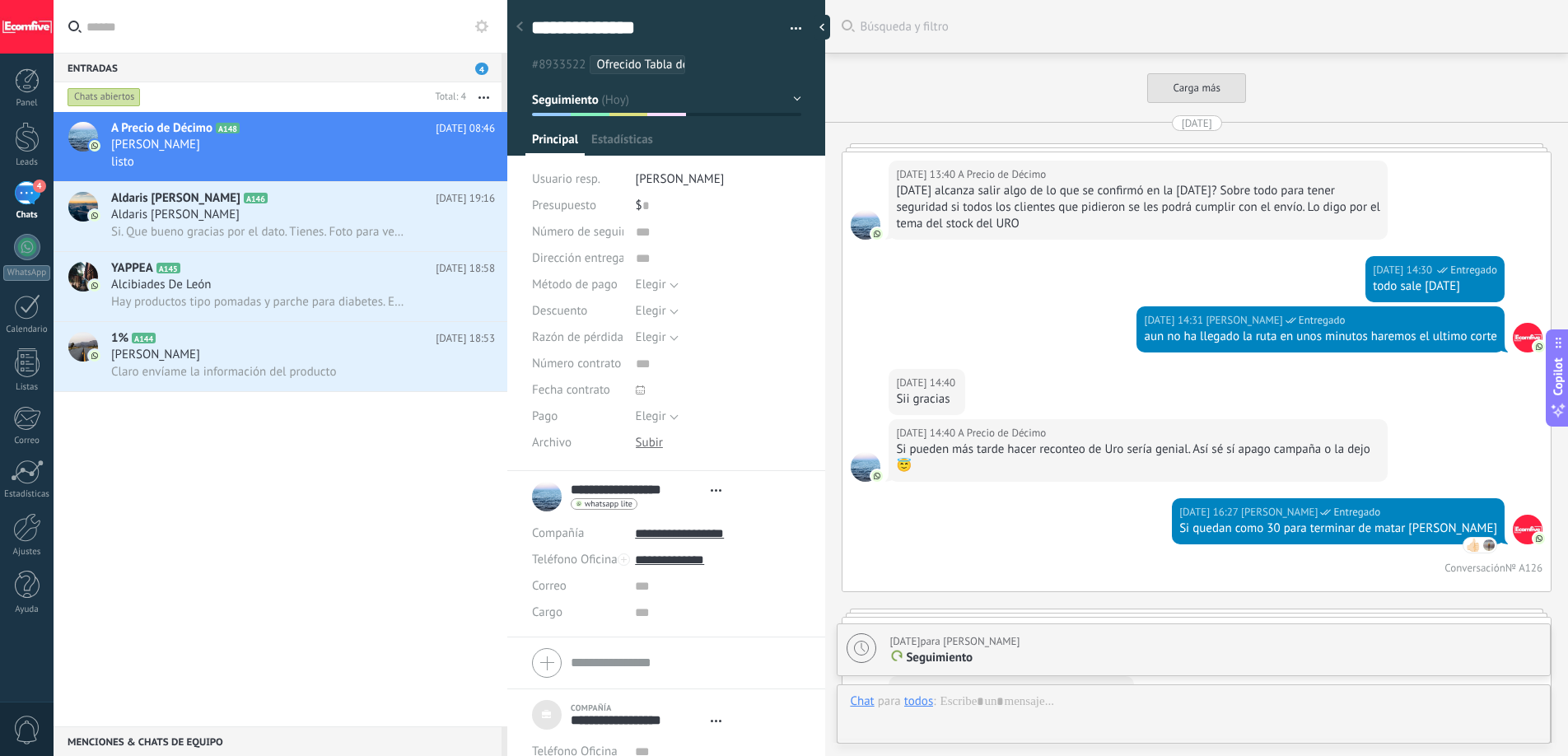
type textarea "***"
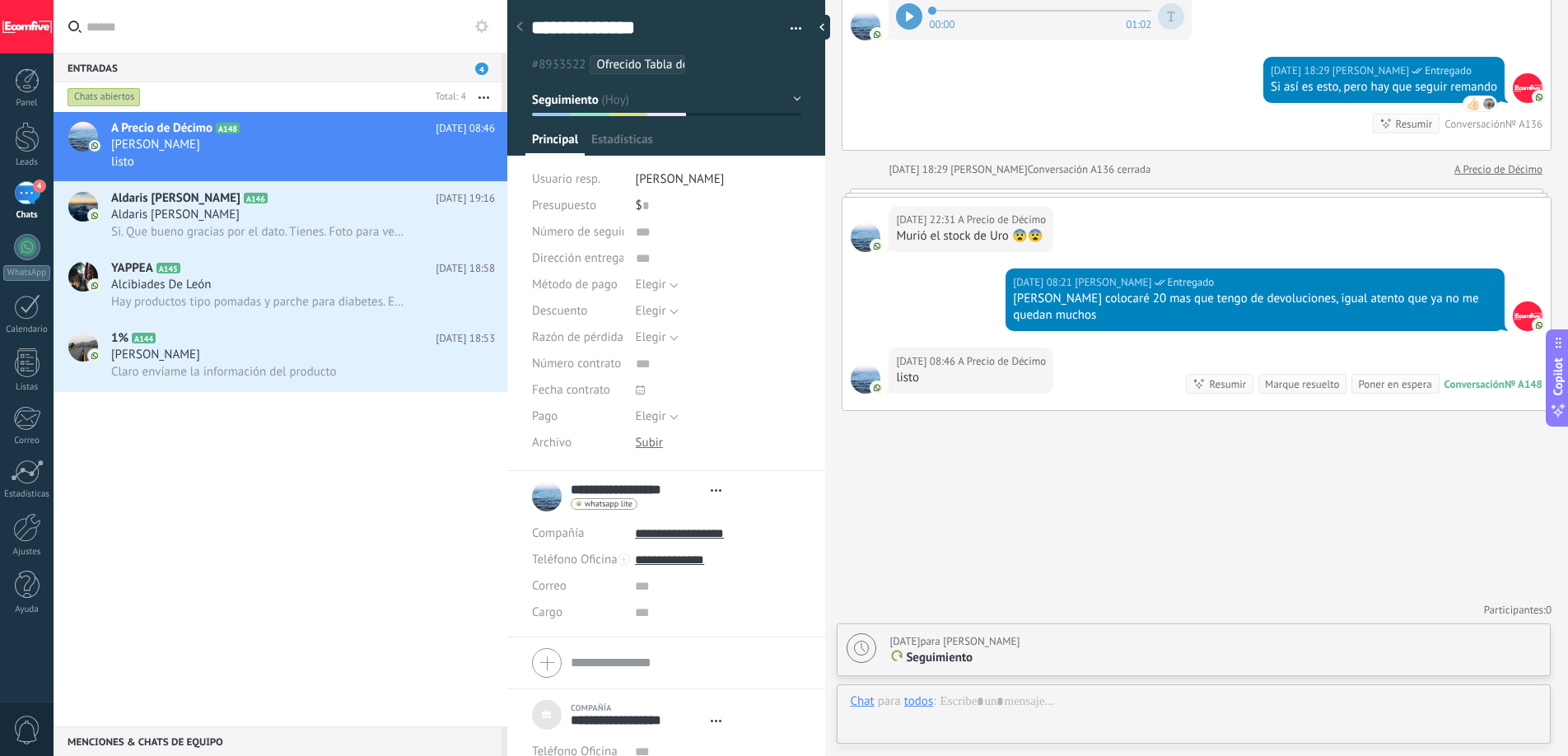
scroll to position [16, 0]
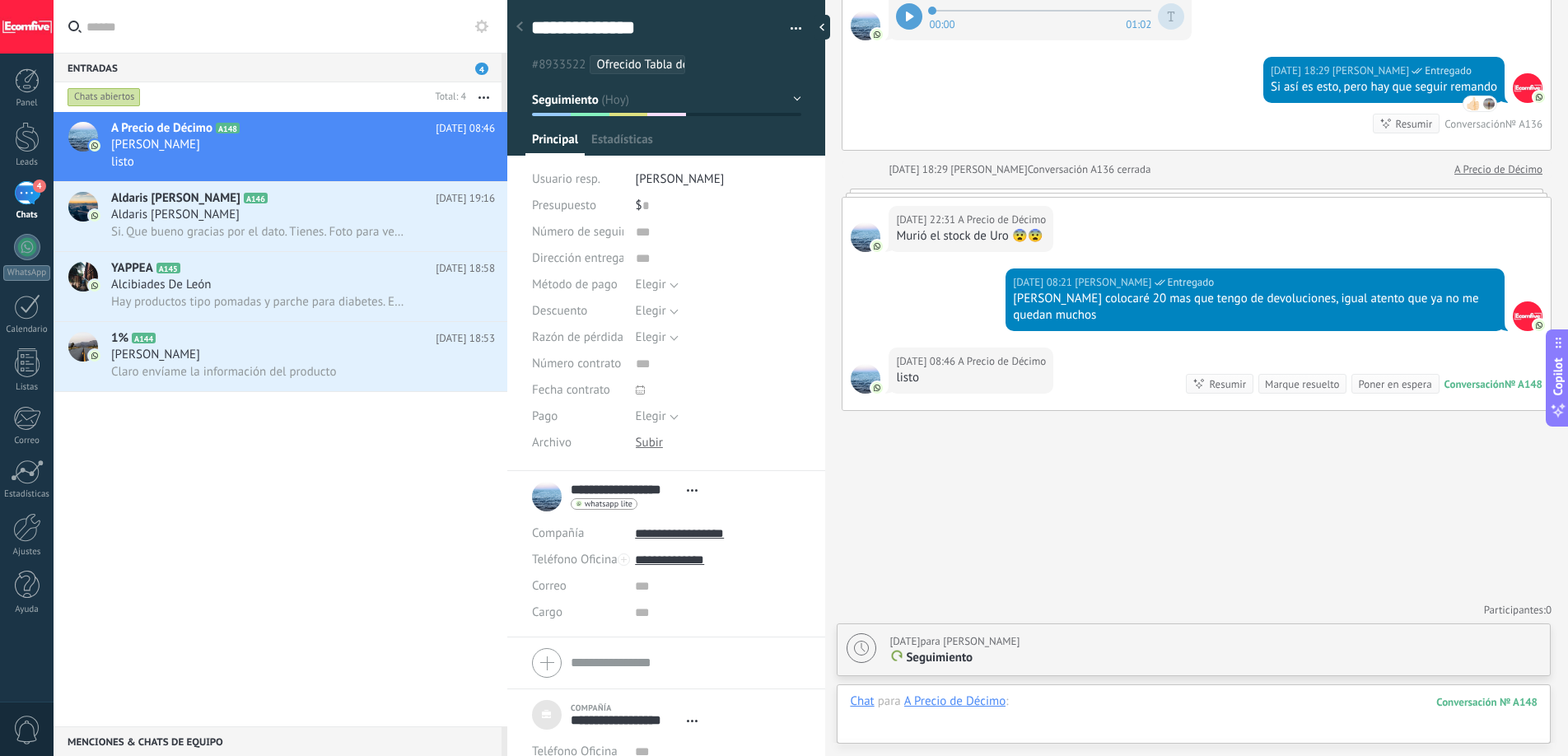
click at [1048, 705] on div at bounding box center [1193, 718] width 687 height 50
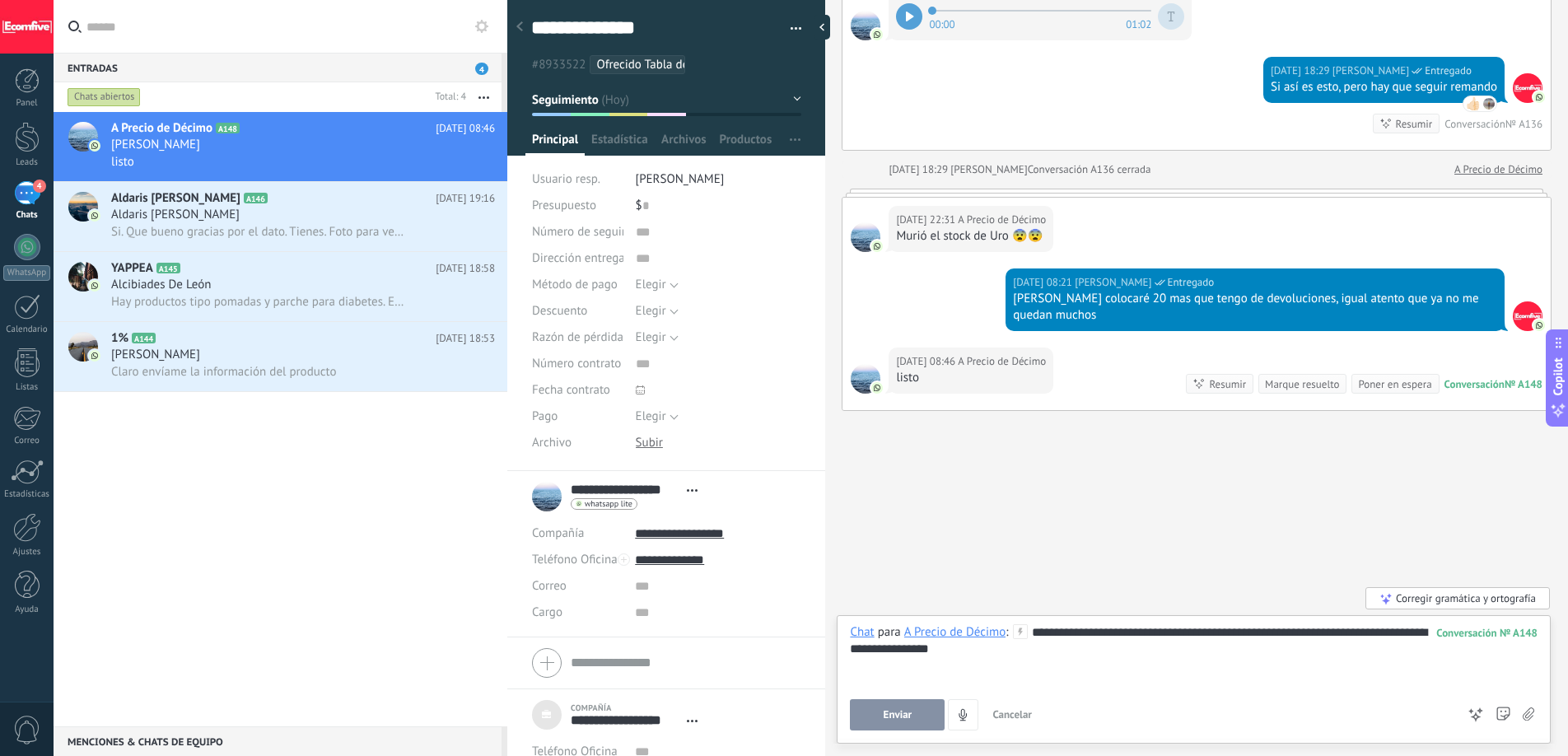
click at [915, 719] on button "Enviar" at bounding box center [897, 715] width 95 height 32
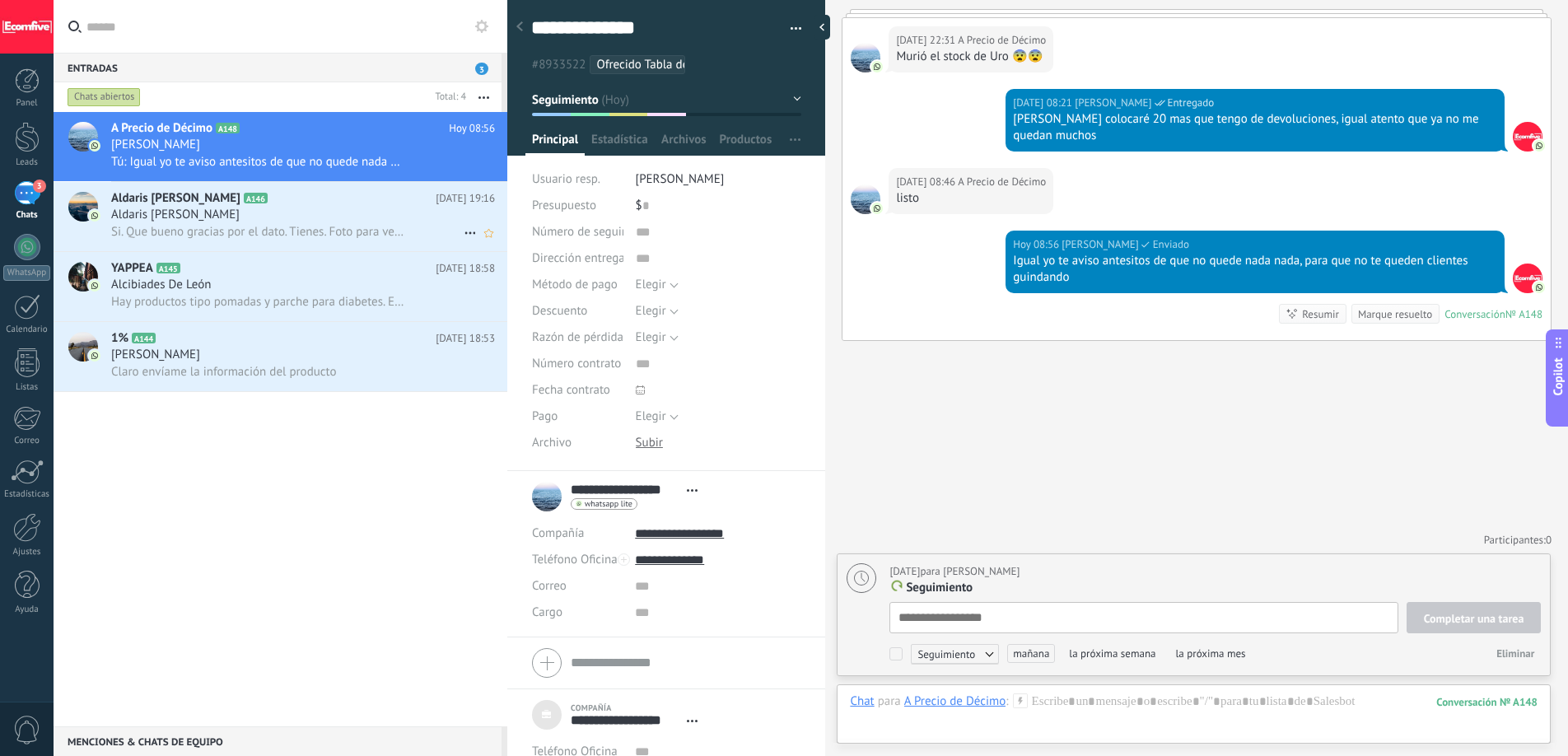
click at [312, 240] on h3 "Si. Que bueno gracias por el dato. Tienes. Foto para verla" at bounding box center [262, 232] width 301 height 16
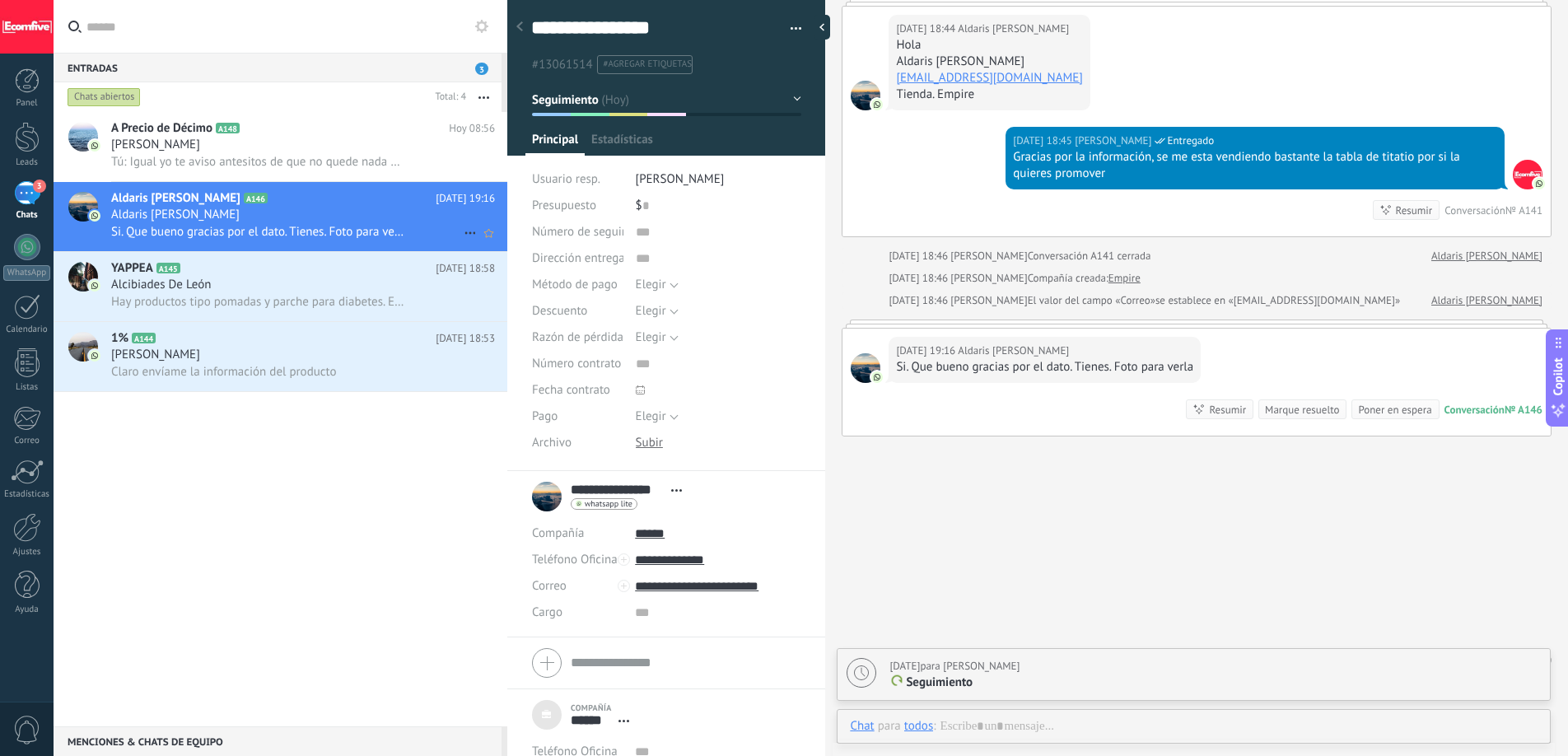
scroll to position [16, 0]
click at [319, 271] on h2 "YAPPEA A145" at bounding box center [273, 268] width 324 height 16
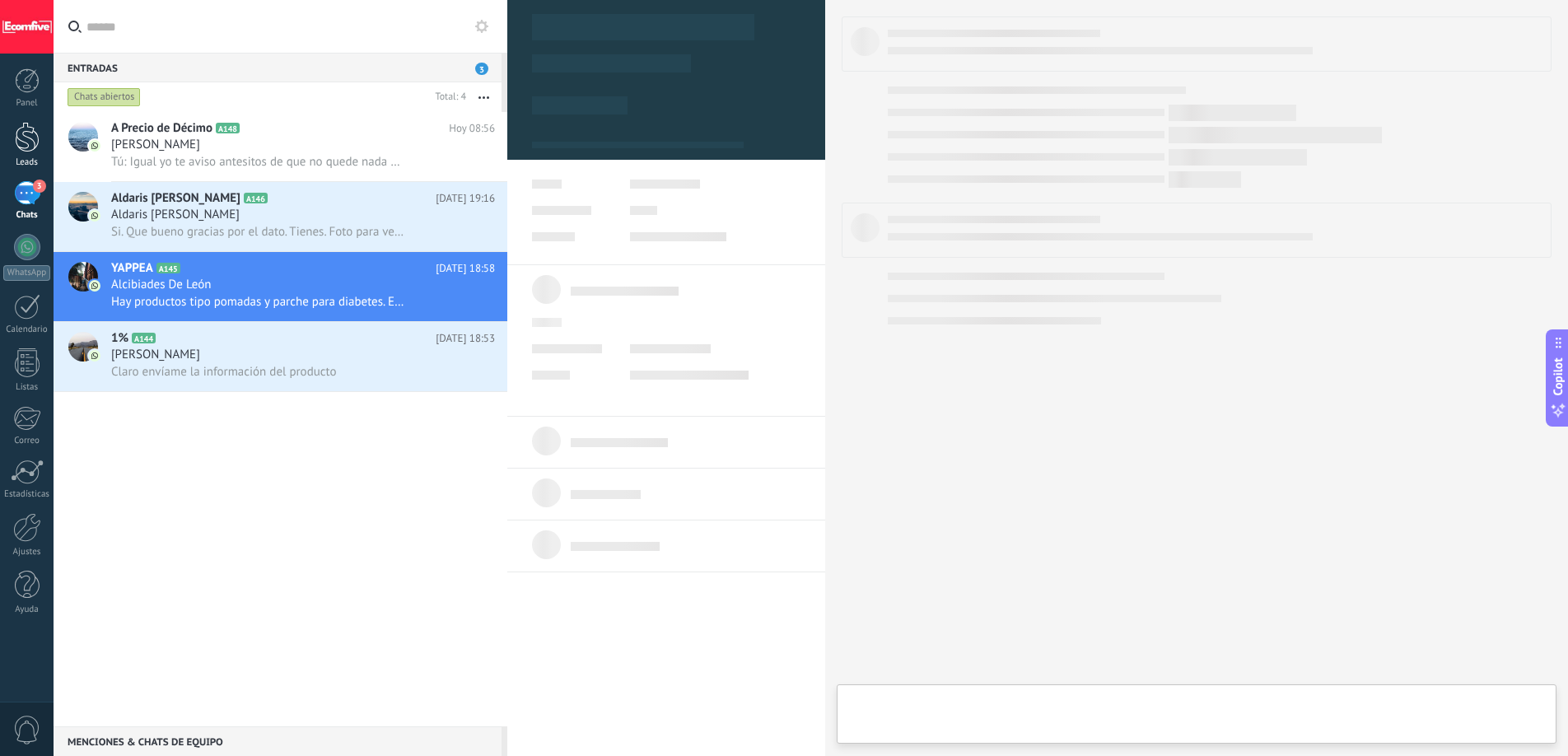
type textarea "***"
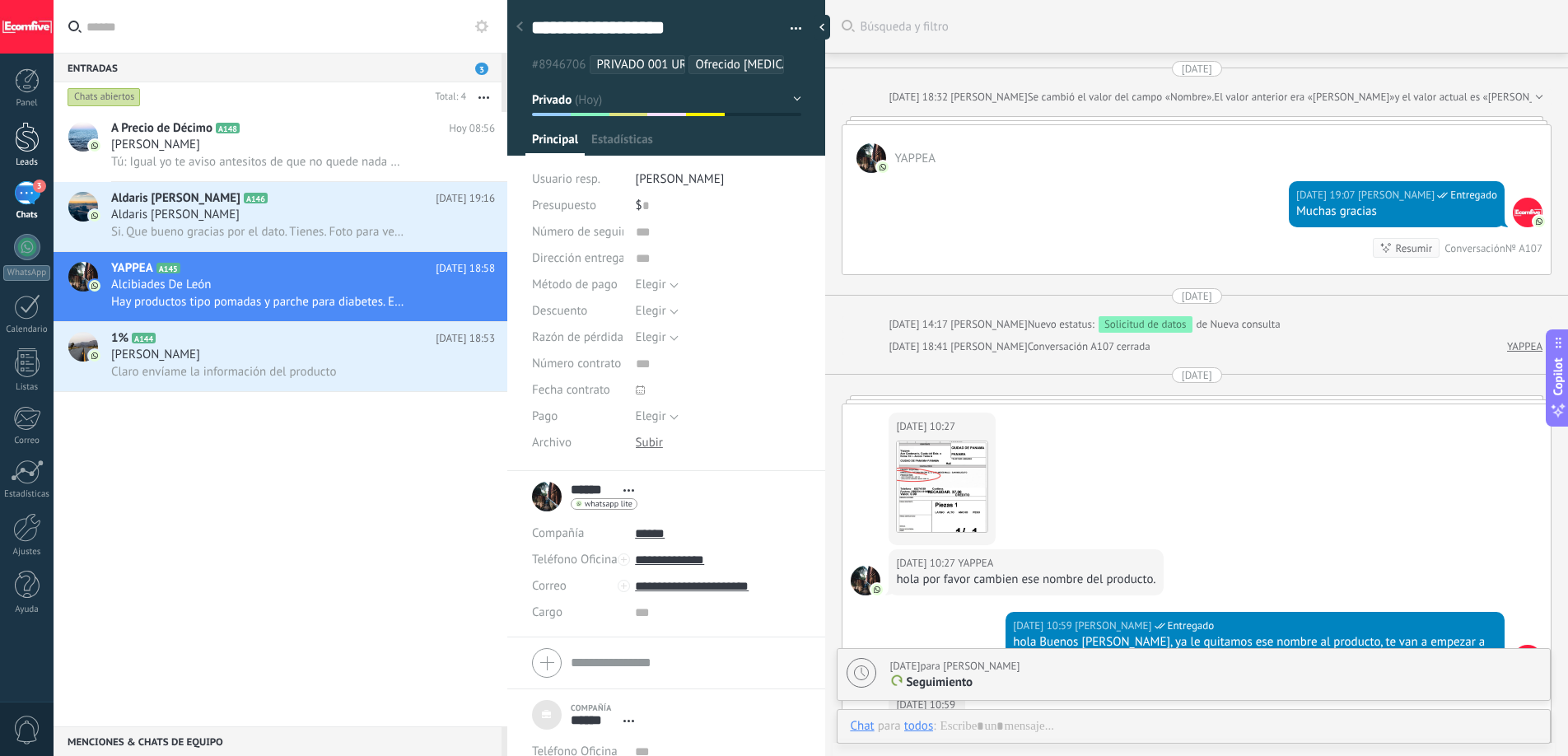
click at [28, 152] on link "Leads" at bounding box center [27, 145] width 54 height 46
